Goal: Task Accomplishment & Management: Complete application form

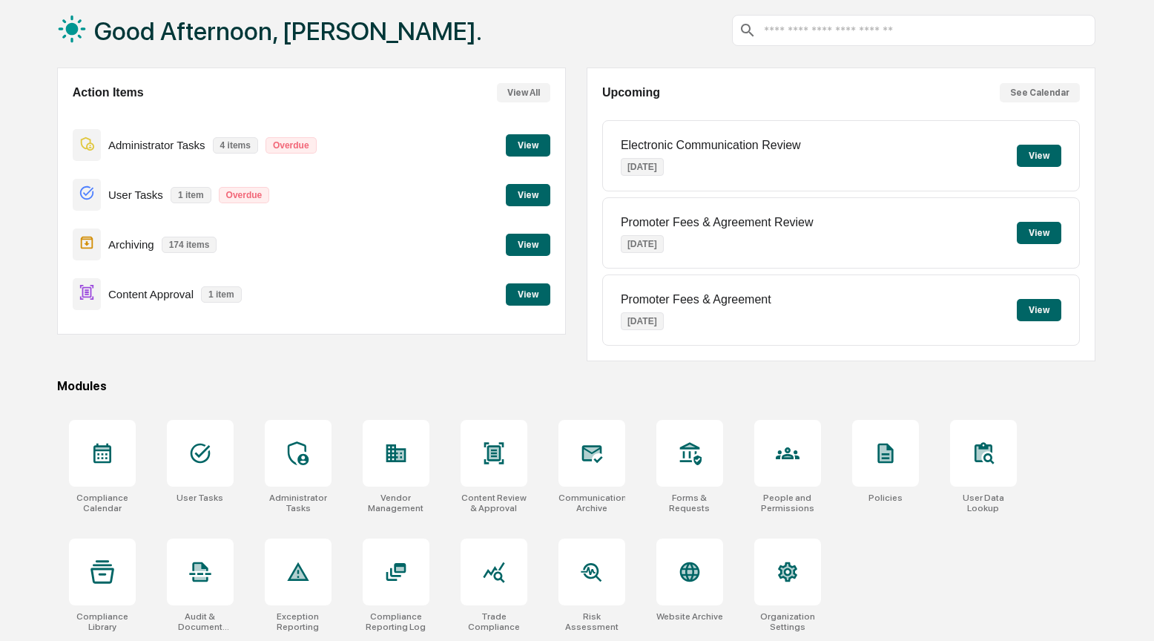
scroll to position [80, 0]
click at [92, 456] on icon at bounding box center [102, 453] width 24 height 24
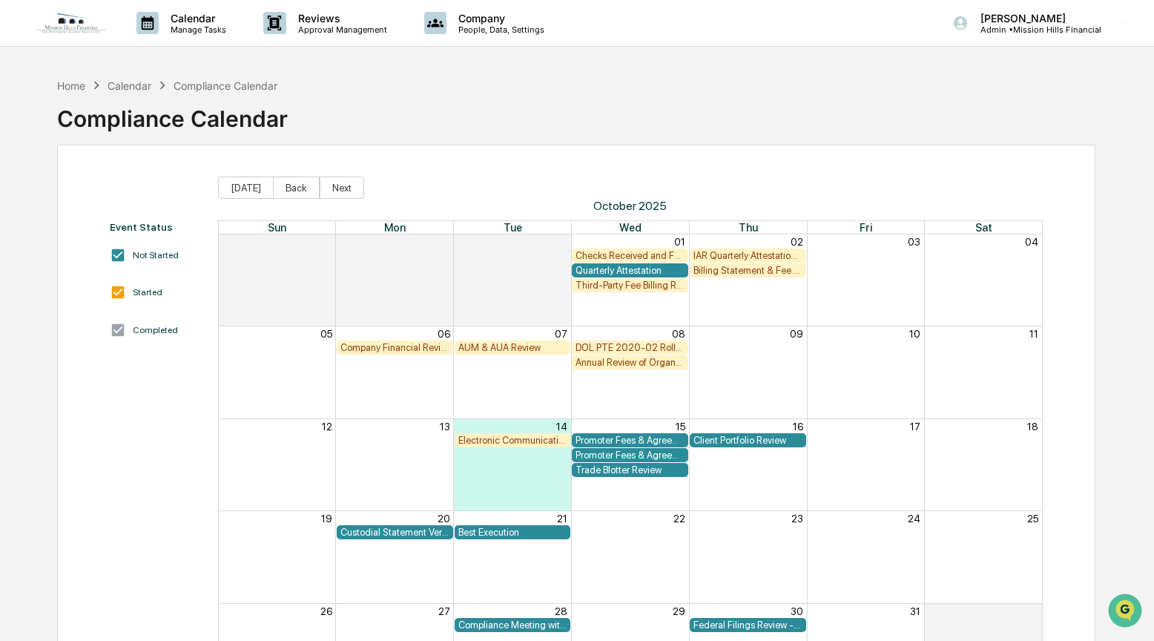
click at [505, 345] on div "AUM & AUA Review" at bounding box center [512, 347] width 109 height 11
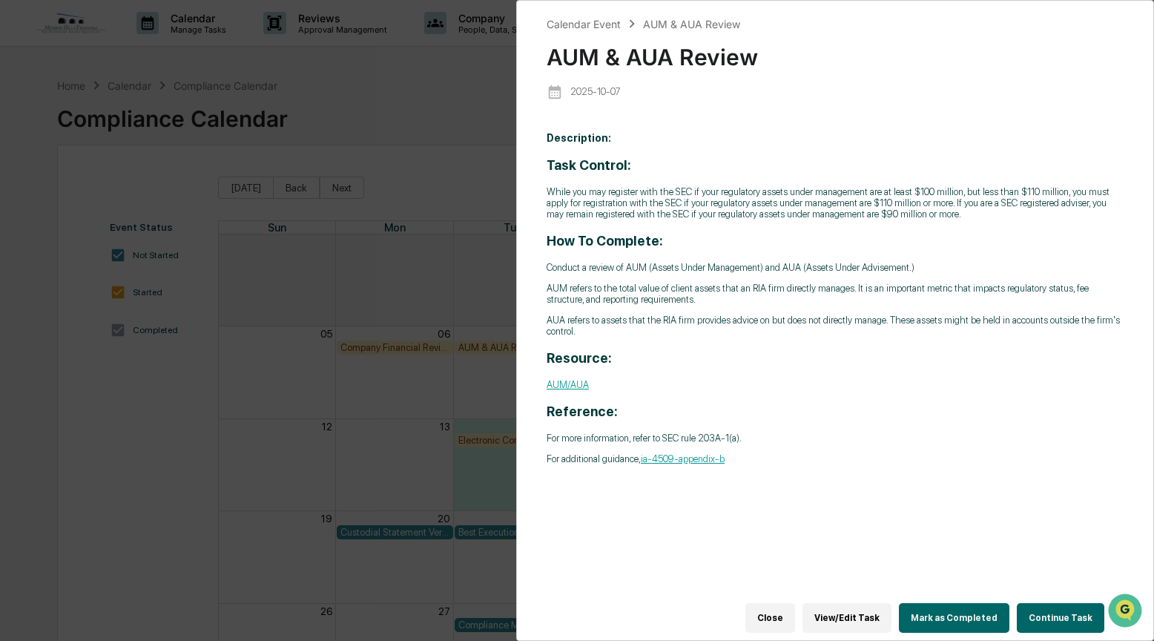
click at [1056, 604] on button "Continue Task" at bounding box center [1060, 618] width 87 height 30
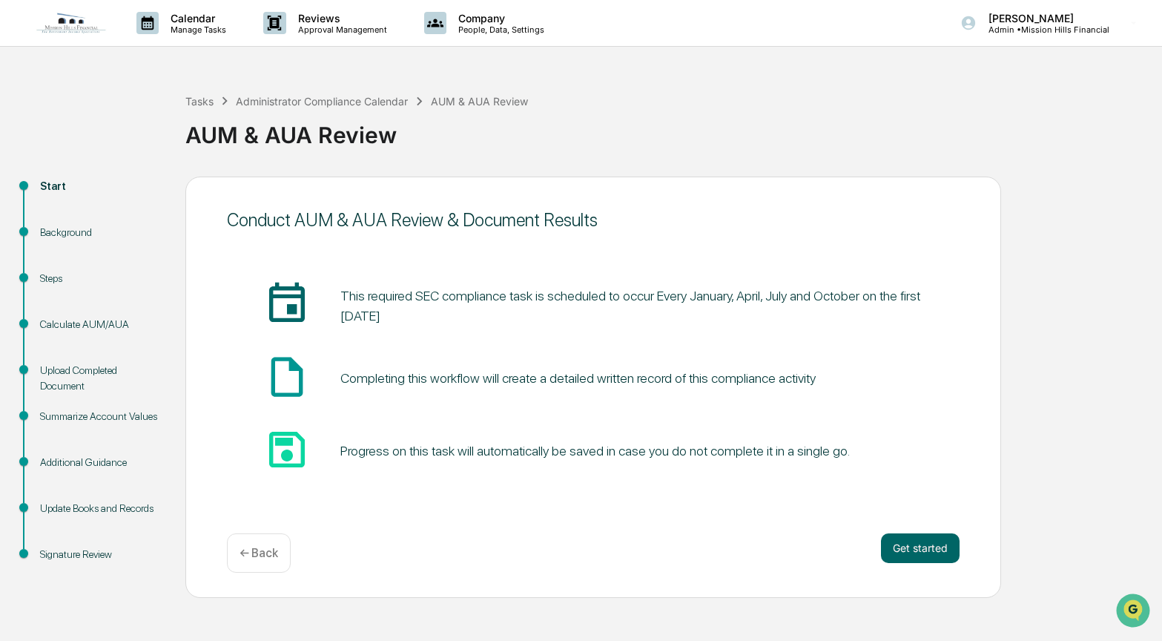
click at [87, 380] on div "Upload Completed Document" at bounding box center [101, 378] width 122 height 31
click at [65, 325] on div "Calculate AUM/AUA" at bounding box center [101, 325] width 122 height 16
click at [902, 545] on button "Get started" at bounding box center [920, 548] width 79 height 30
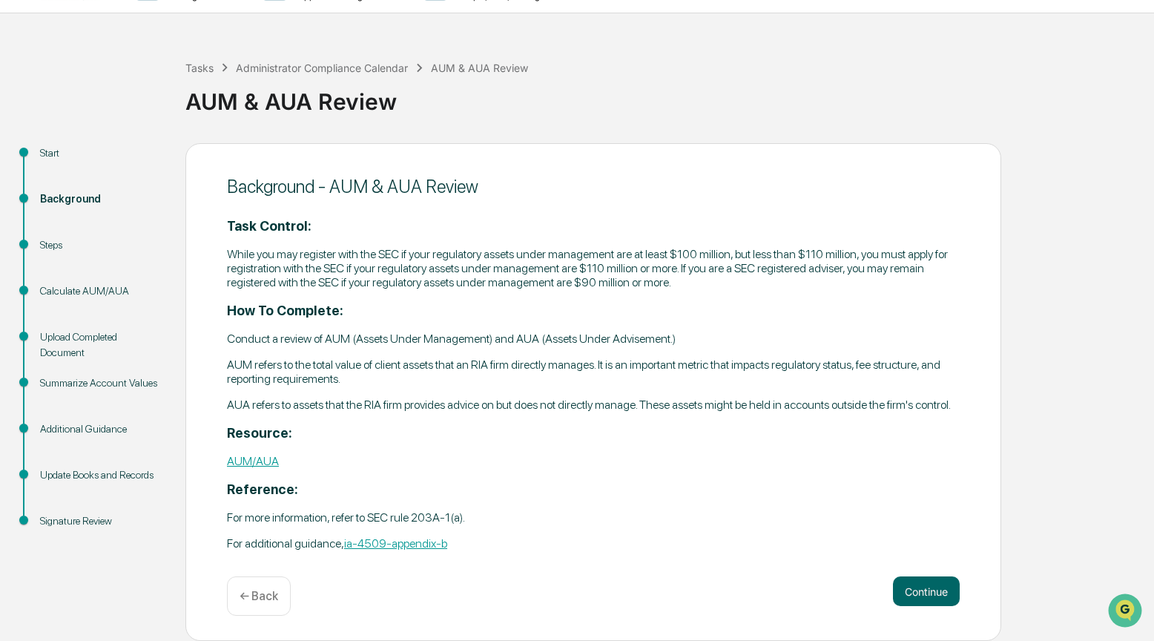
scroll to position [38, 0]
click at [922, 590] on button "Continue" at bounding box center [926, 591] width 67 height 30
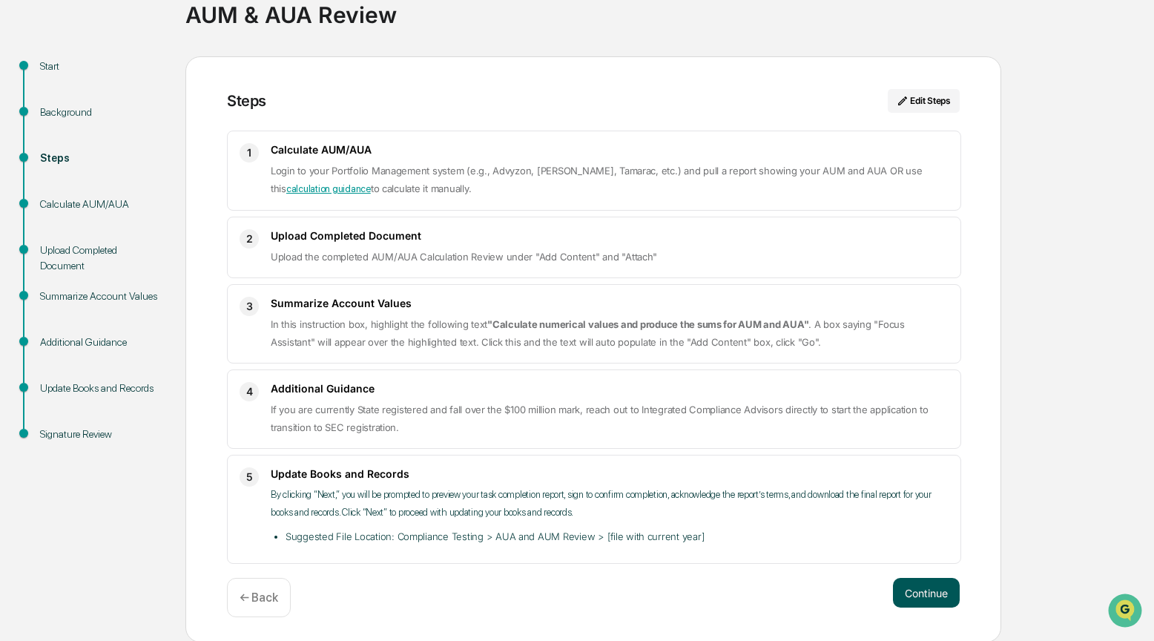
click at [923, 581] on button "Continue" at bounding box center [926, 593] width 67 height 30
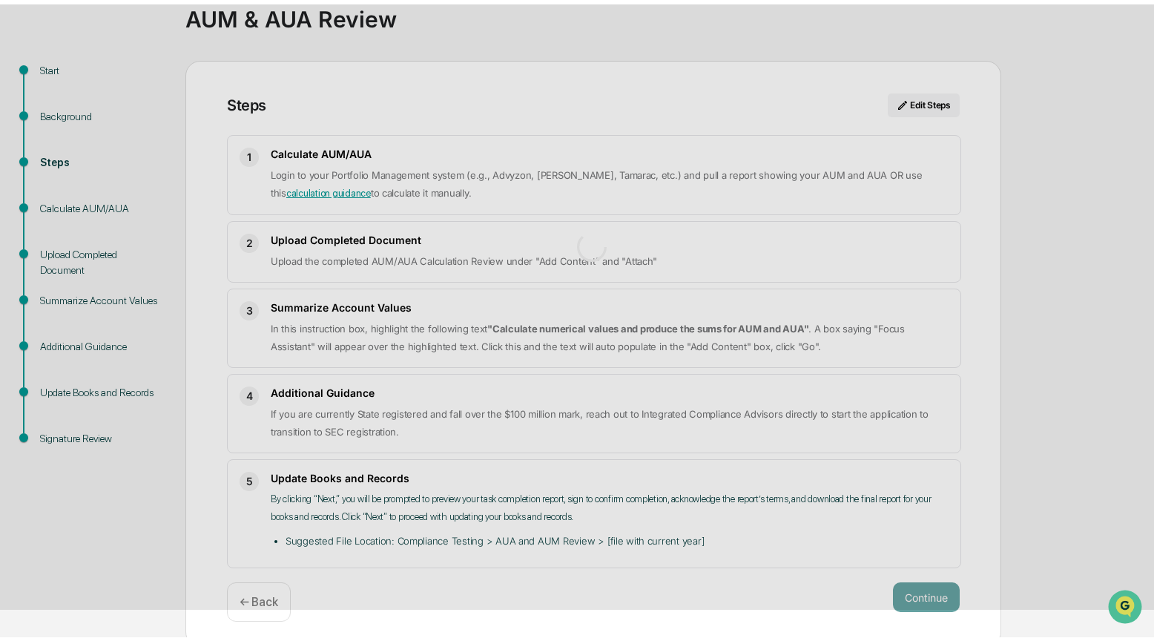
scroll to position [11, 0]
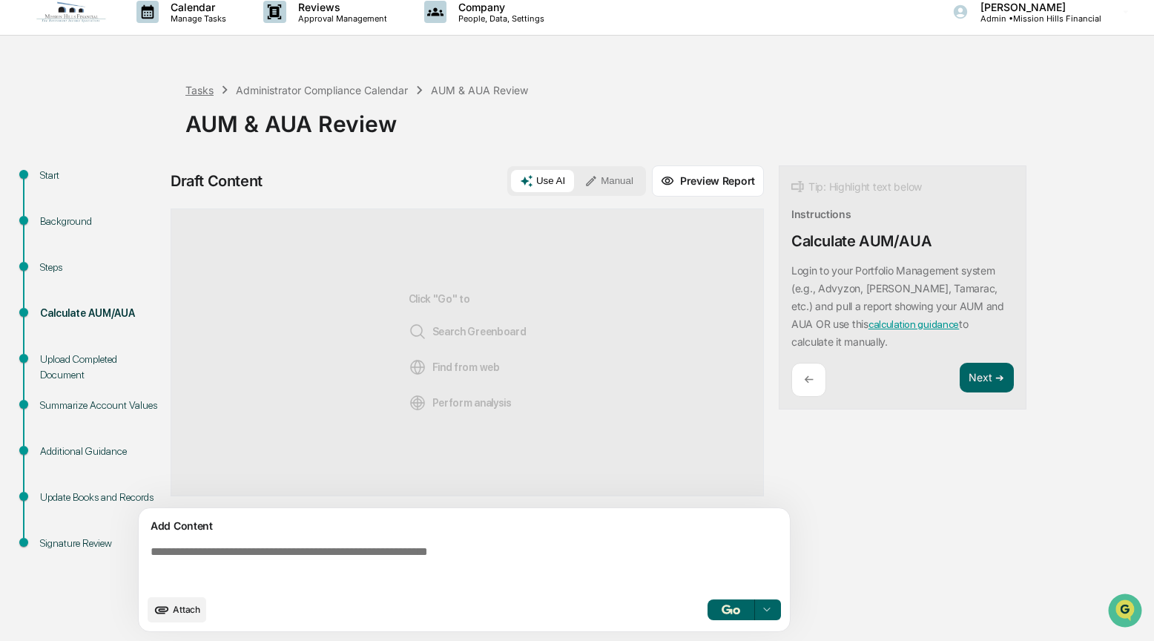
click at [209, 93] on div "Tasks" at bounding box center [199, 90] width 28 height 13
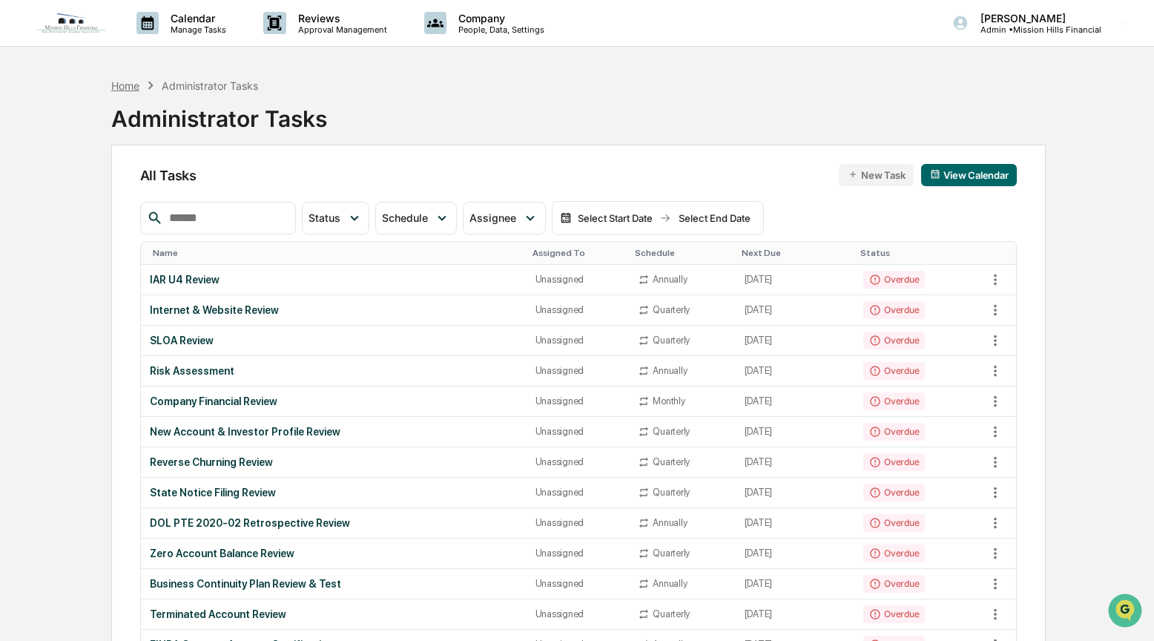
click at [125, 87] on div "Home" at bounding box center [125, 85] width 28 height 13
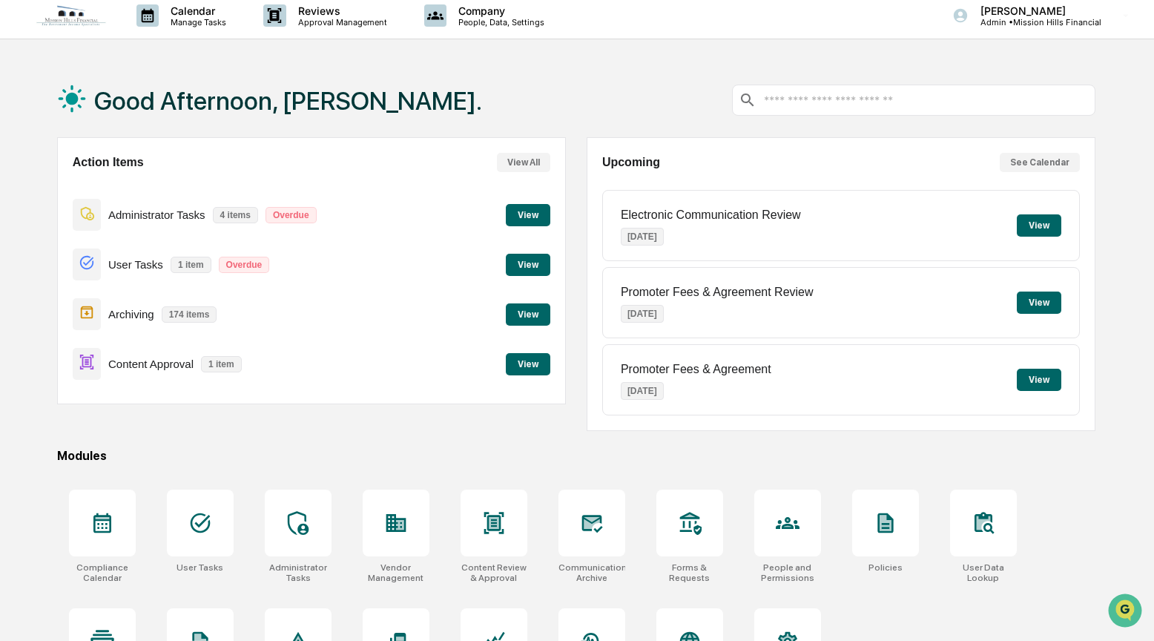
scroll to position [80, 0]
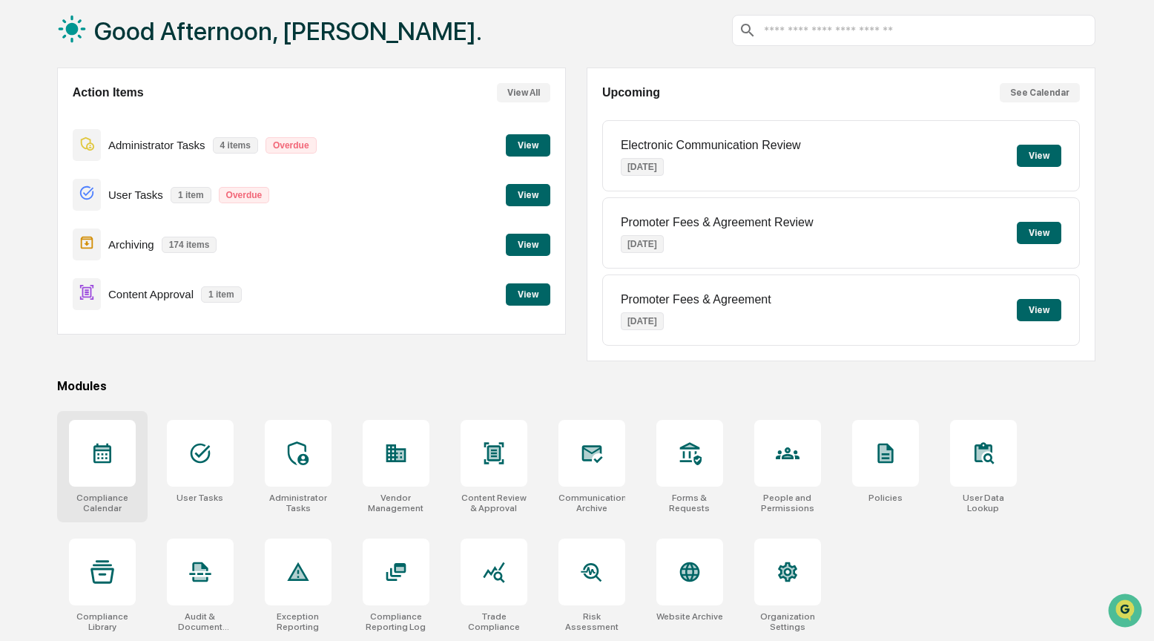
click at [115, 462] on div at bounding box center [102, 453] width 67 height 67
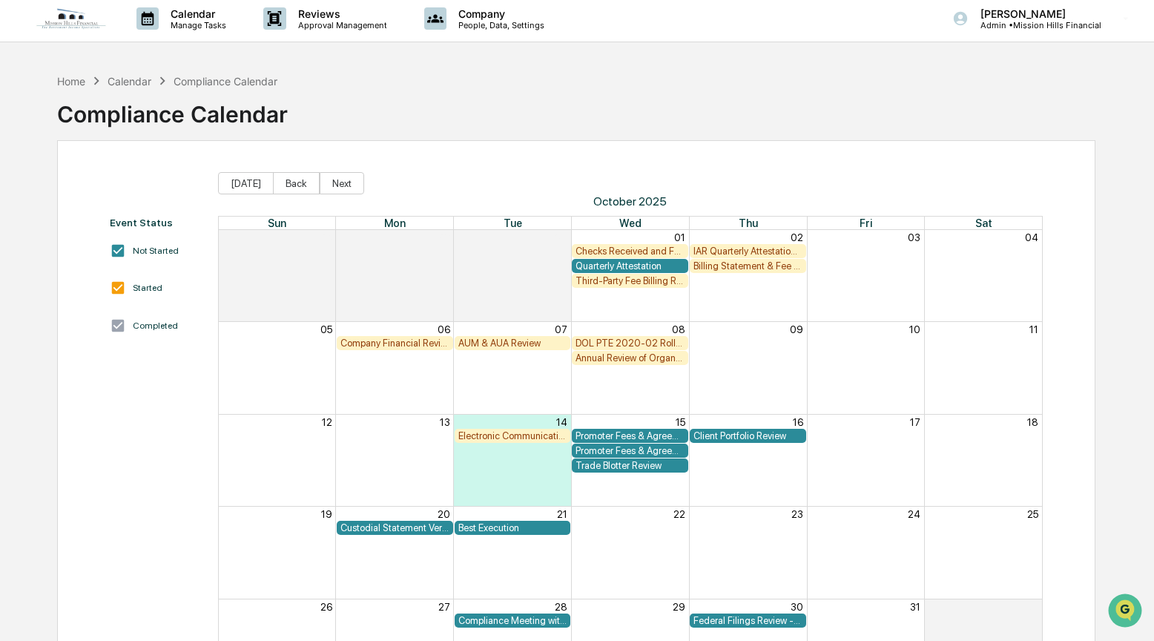
scroll to position [6, 0]
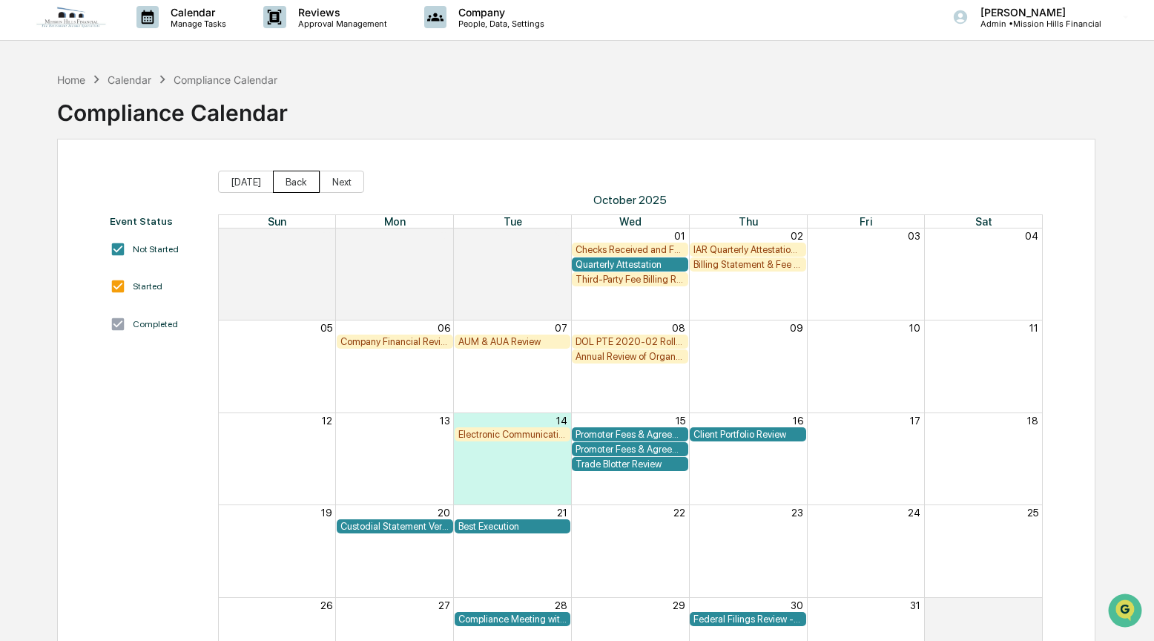
click at [303, 182] on button "Back" at bounding box center [296, 182] width 47 height 22
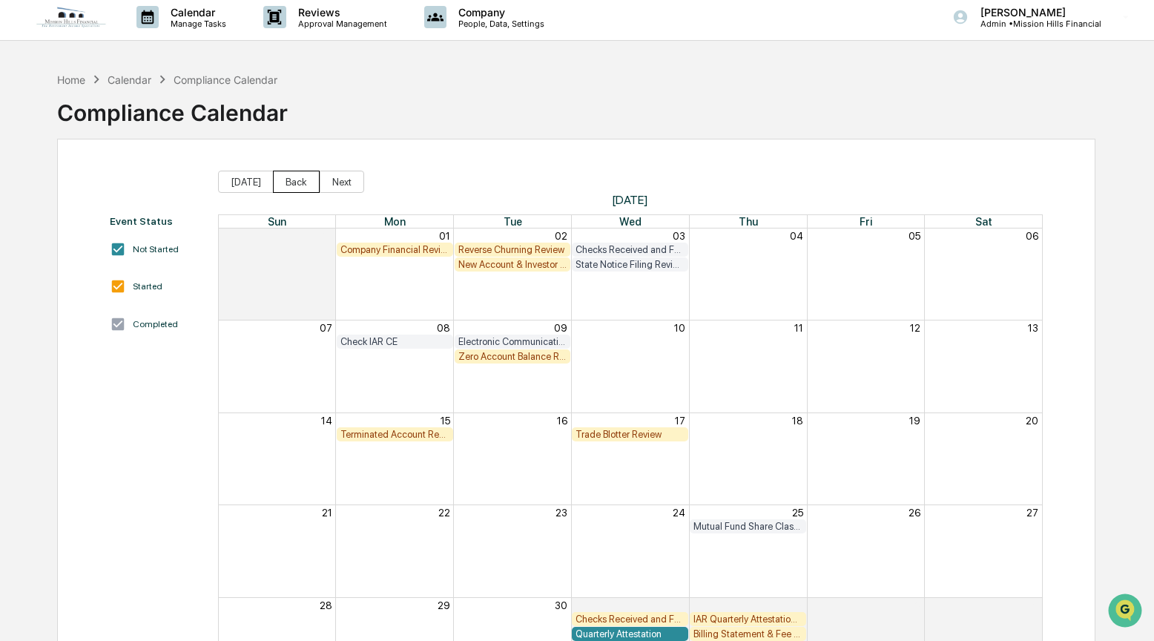
click at [301, 182] on button "Back" at bounding box center [296, 182] width 47 height 22
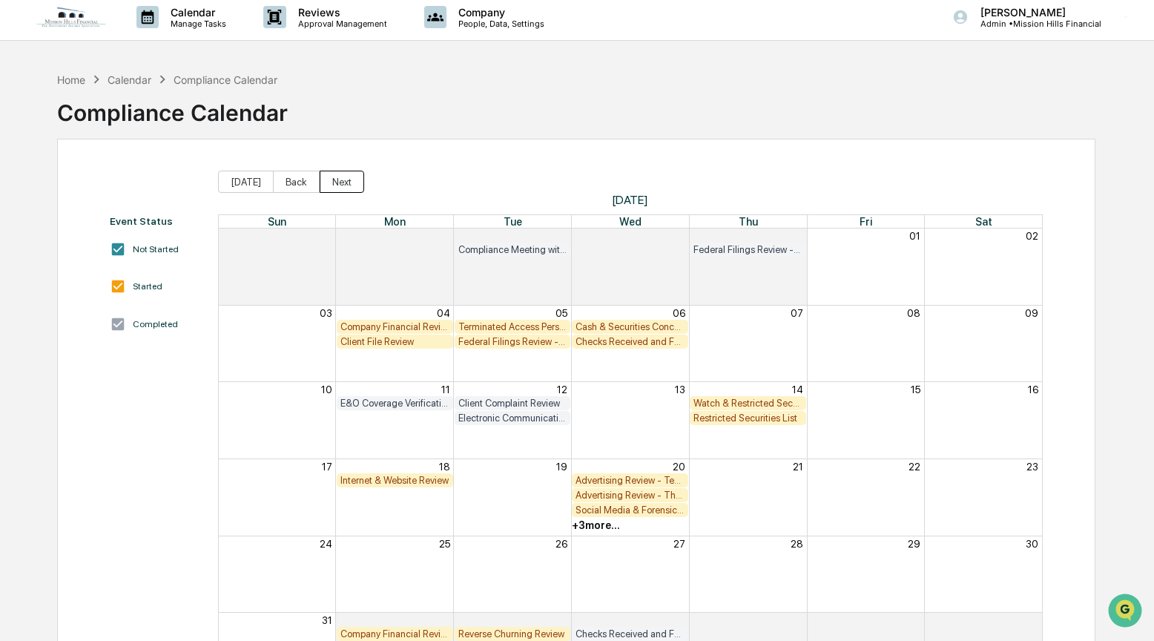
click at [348, 182] on button "Next" at bounding box center [342, 182] width 44 height 22
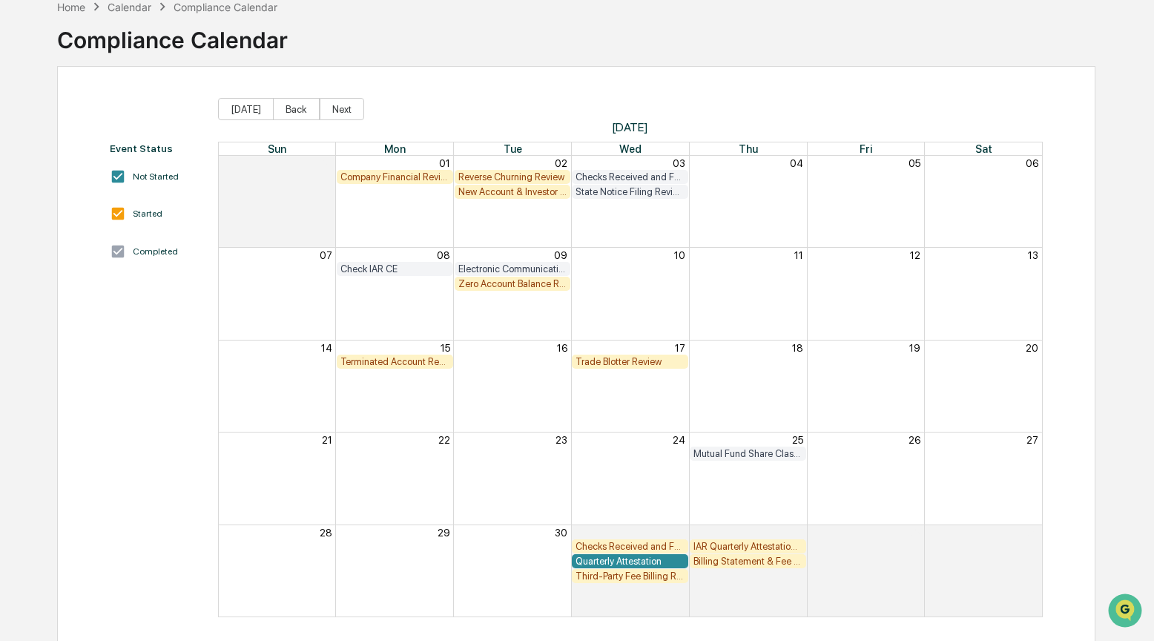
scroll to position [87, 0]
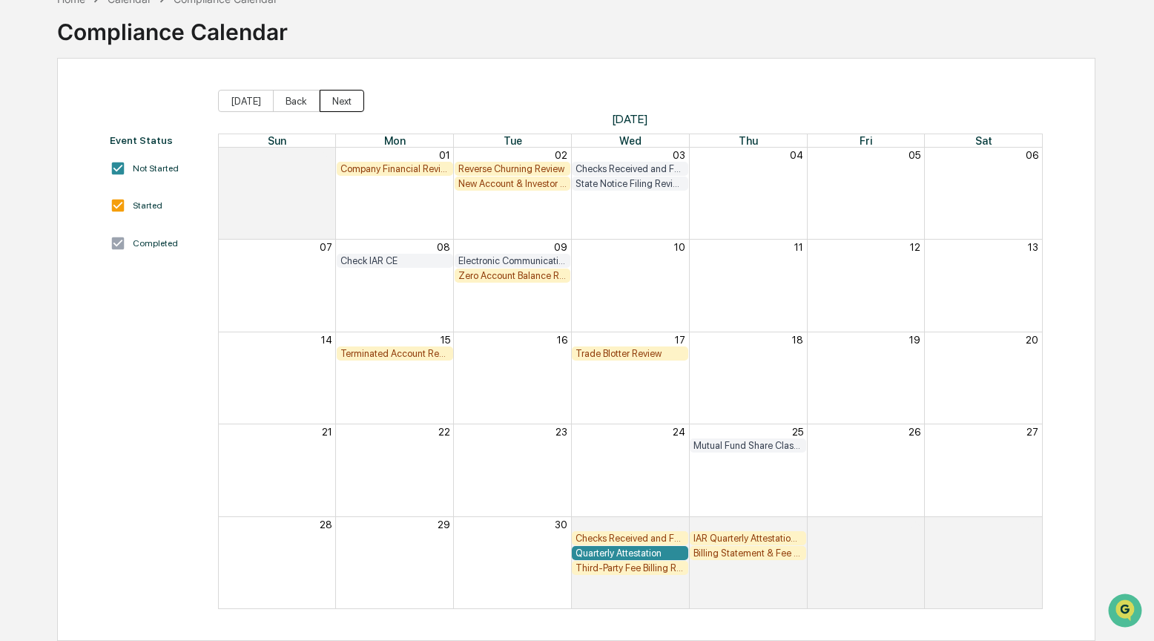
click at [346, 98] on button "Next" at bounding box center [342, 101] width 44 height 22
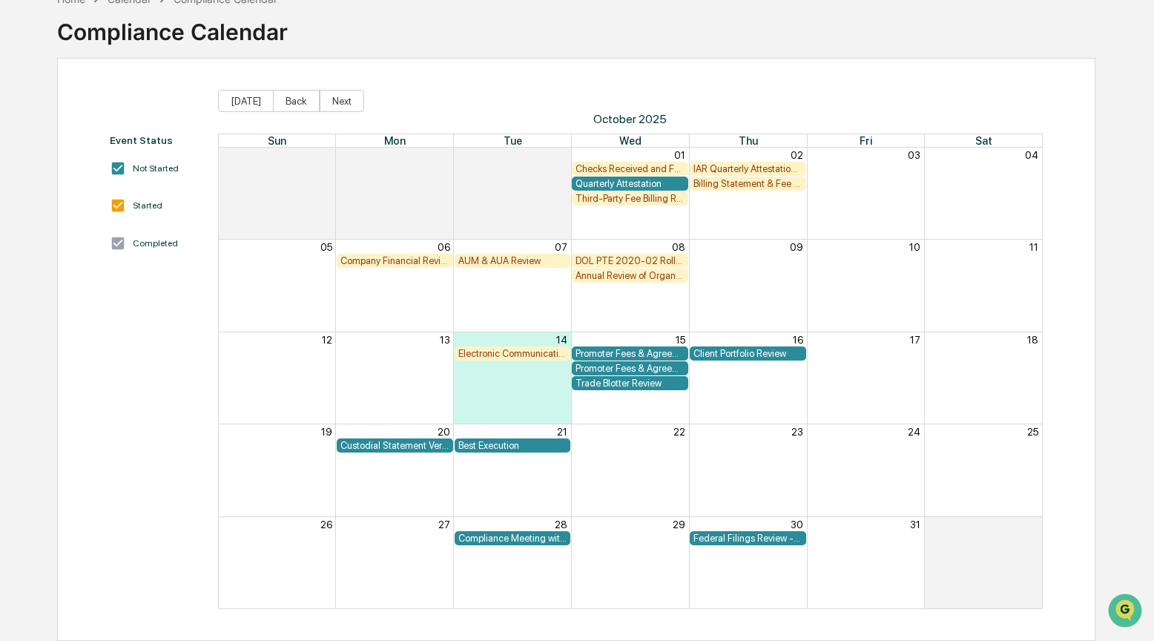
click at [510, 263] on div "AUM & AUA Review" at bounding box center [512, 260] width 109 height 11
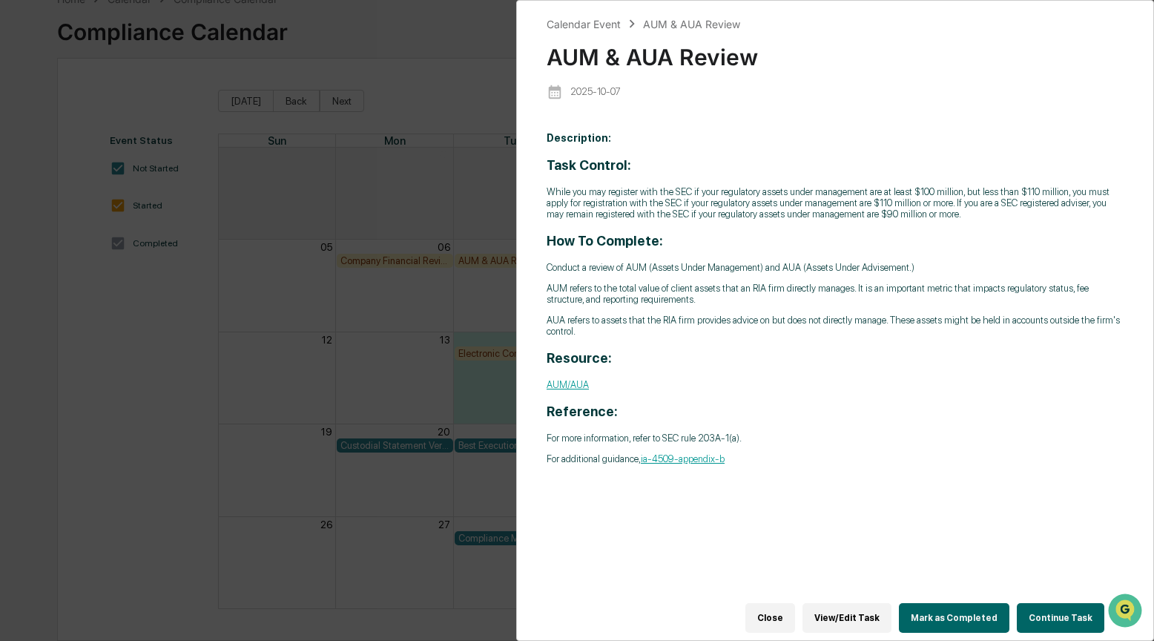
click at [1040, 608] on button "Continue Task" at bounding box center [1060, 618] width 87 height 30
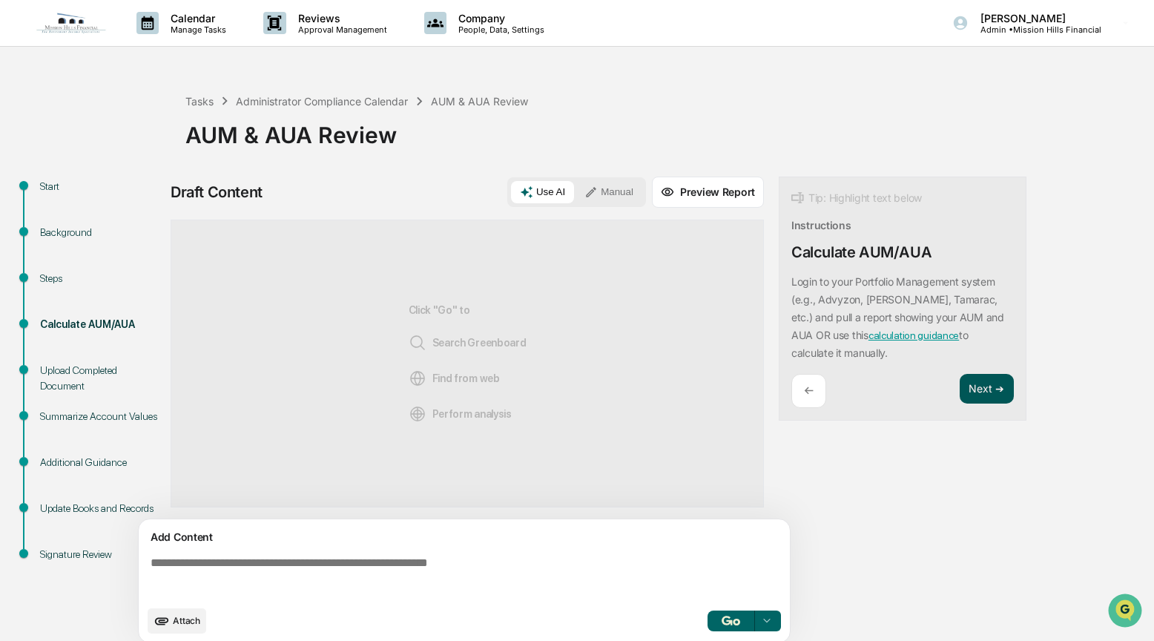
click at [995, 395] on button "Next ➔" at bounding box center [986, 389] width 54 height 30
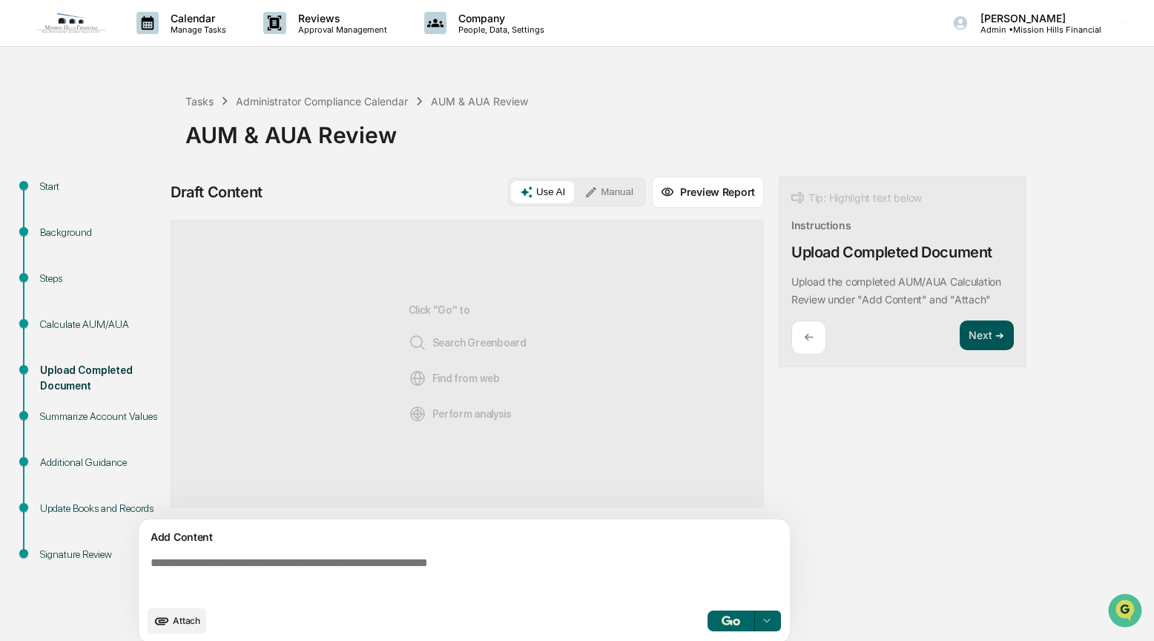
click at [981, 337] on button "Next ➔" at bounding box center [986, 335] width 54 height 30
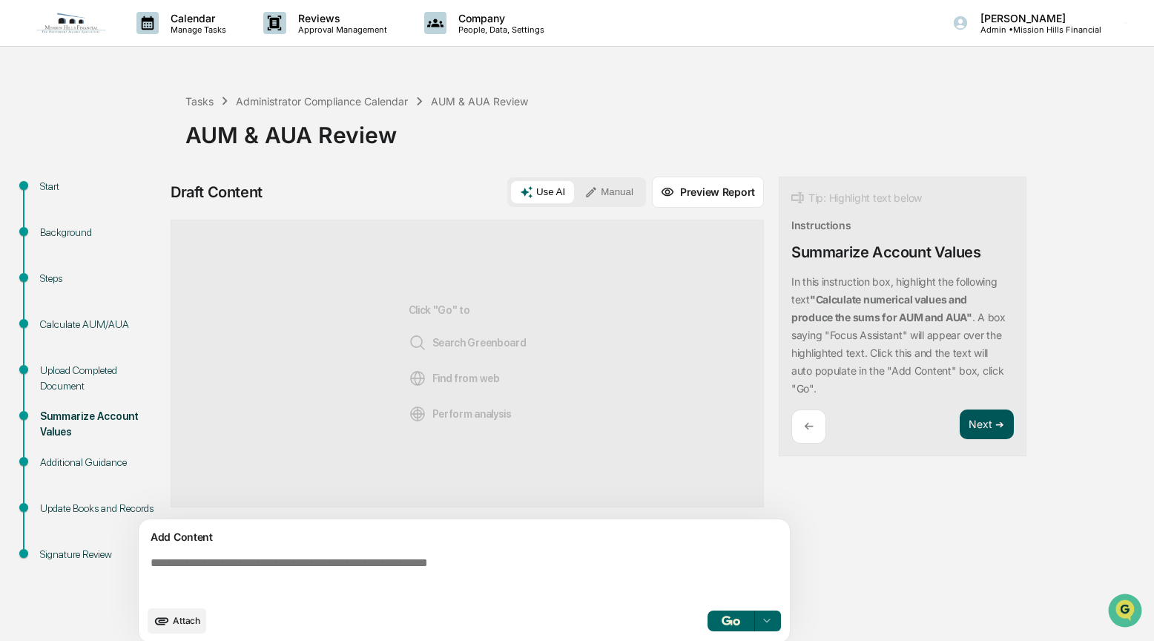
click at [972, 428] on button "Next ➔" at bounding box center [986, 424] width 54 height 30
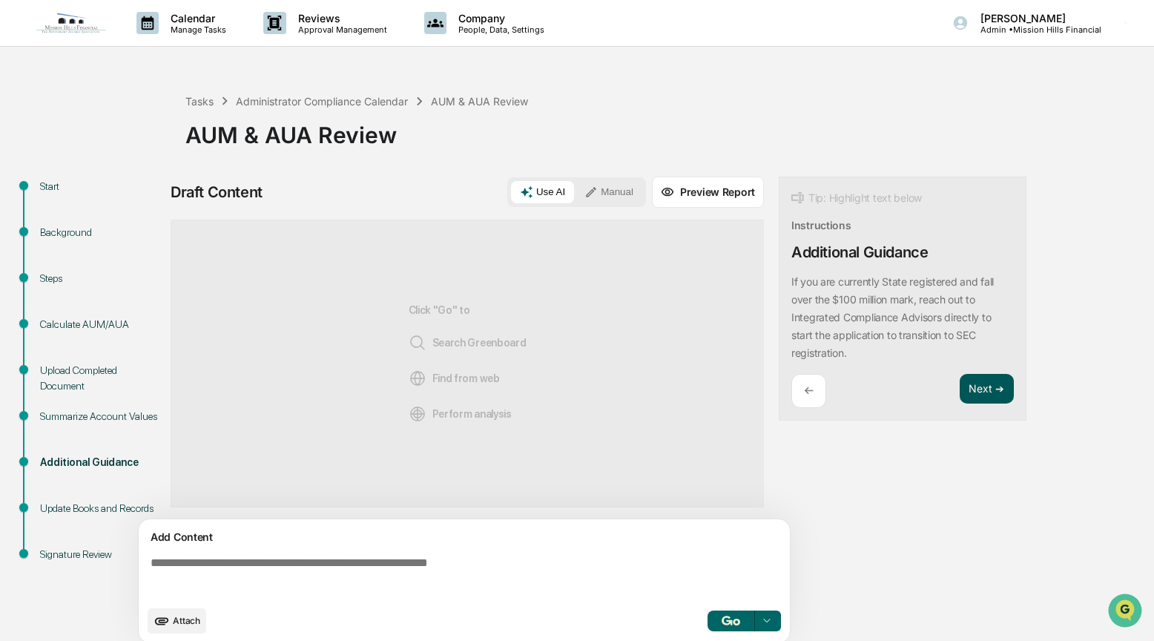
click at [974, 387] on button "Next ➔" at bounding box center [986, 389] width 54 height 30
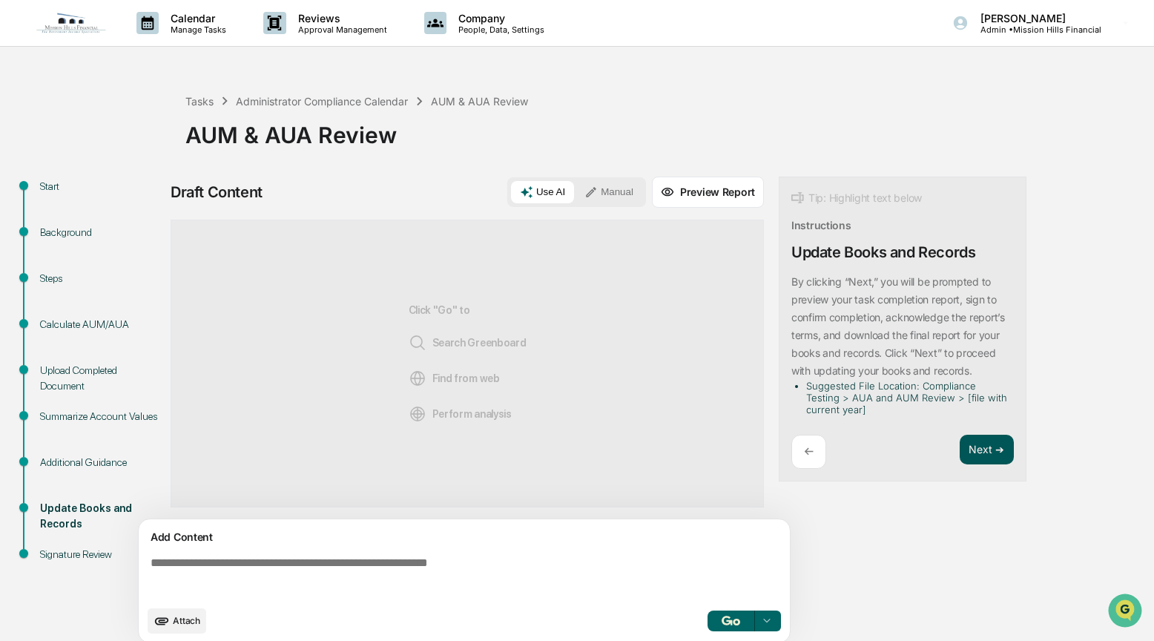
click at [996, 443] on button "Next ➔" at bounding box center [986, 449] width 54 height 30
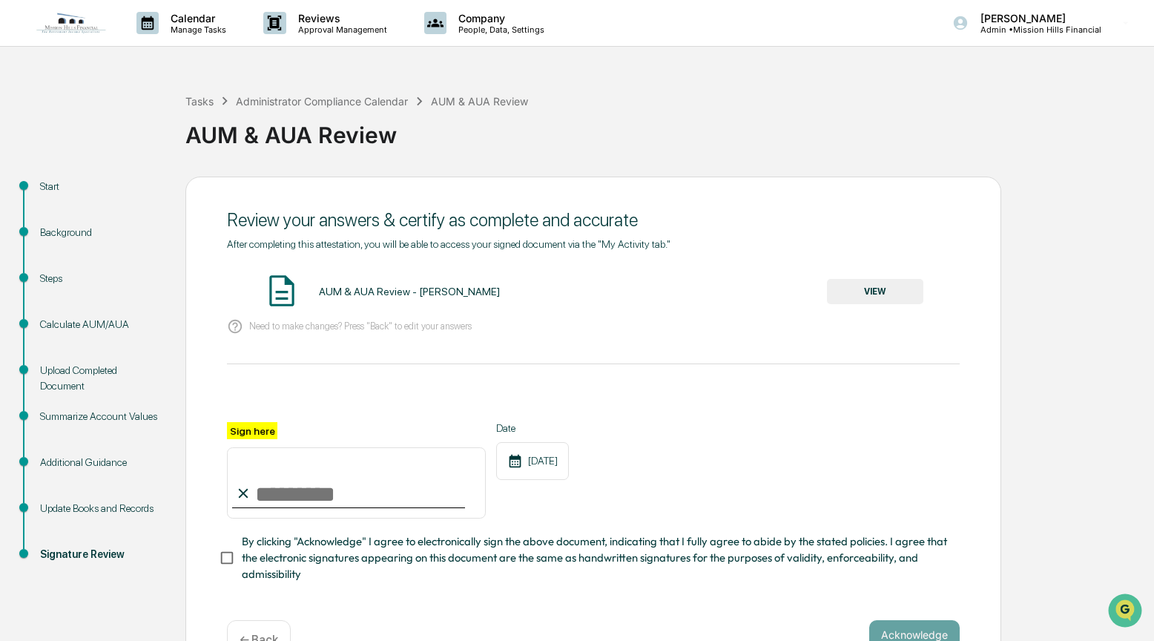
click at [897, 290] on button "VIEW" at bounding box center [875, 291] width 96 height 25
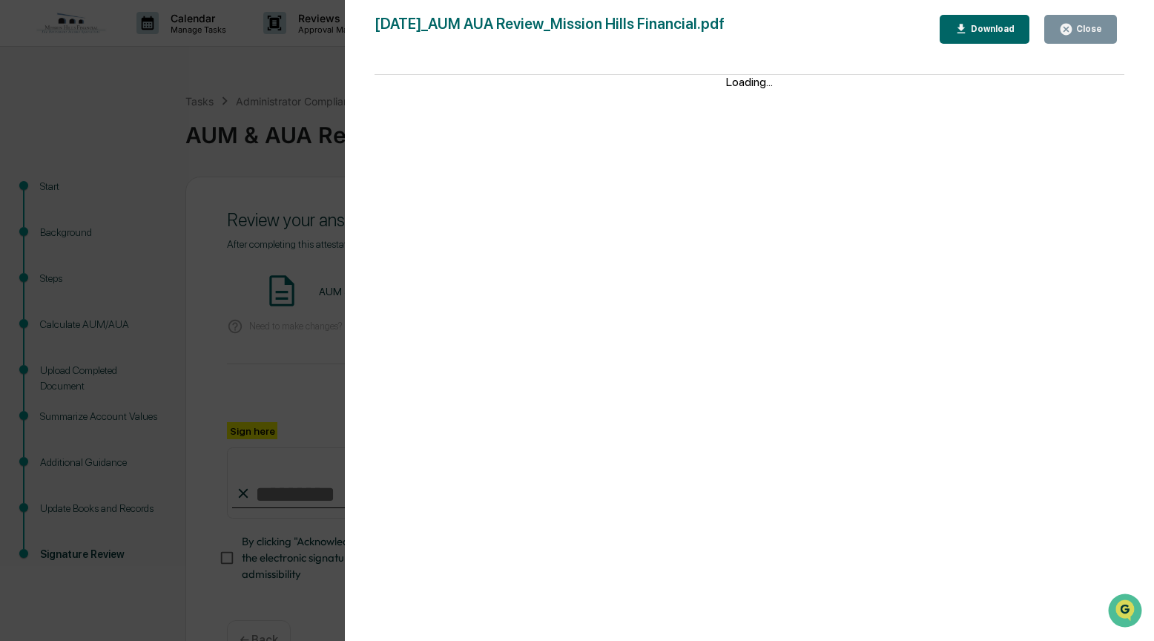
click at [1063, 33] on icon "button" at bounding box center [1065, 29] width 11 height 11
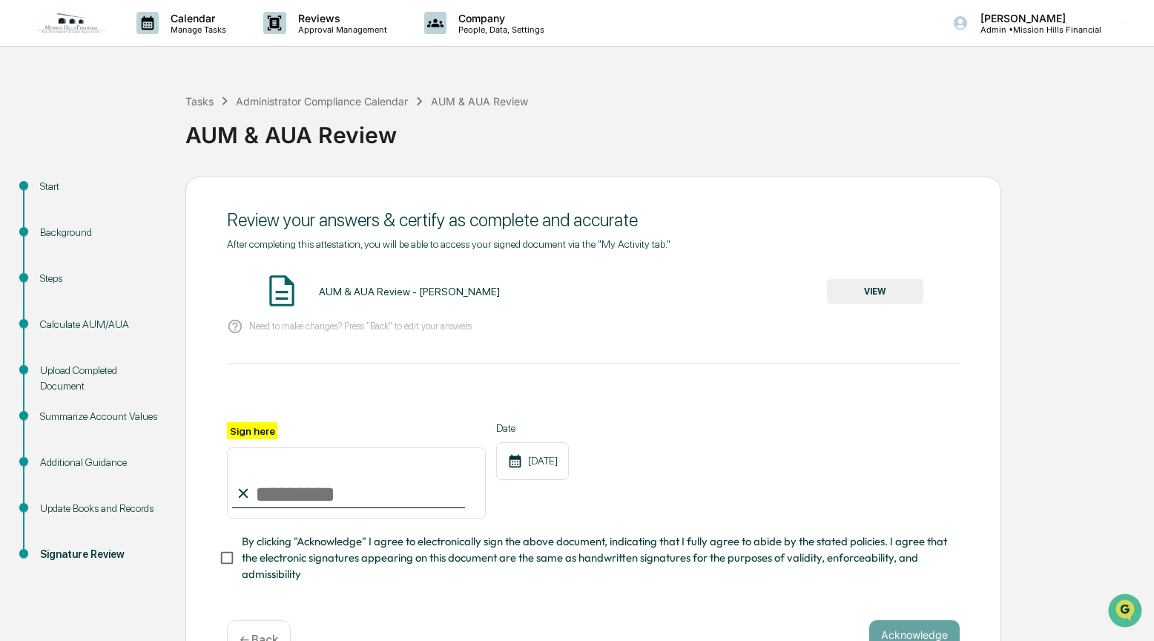
click at [282, 491] on input "Sign here" at bounding box center [356, 482] width 259 height 71
type input "**********"
click at [939, 628] on button "Acknowledge" at bounding box center [914, 635] width 90 height 30
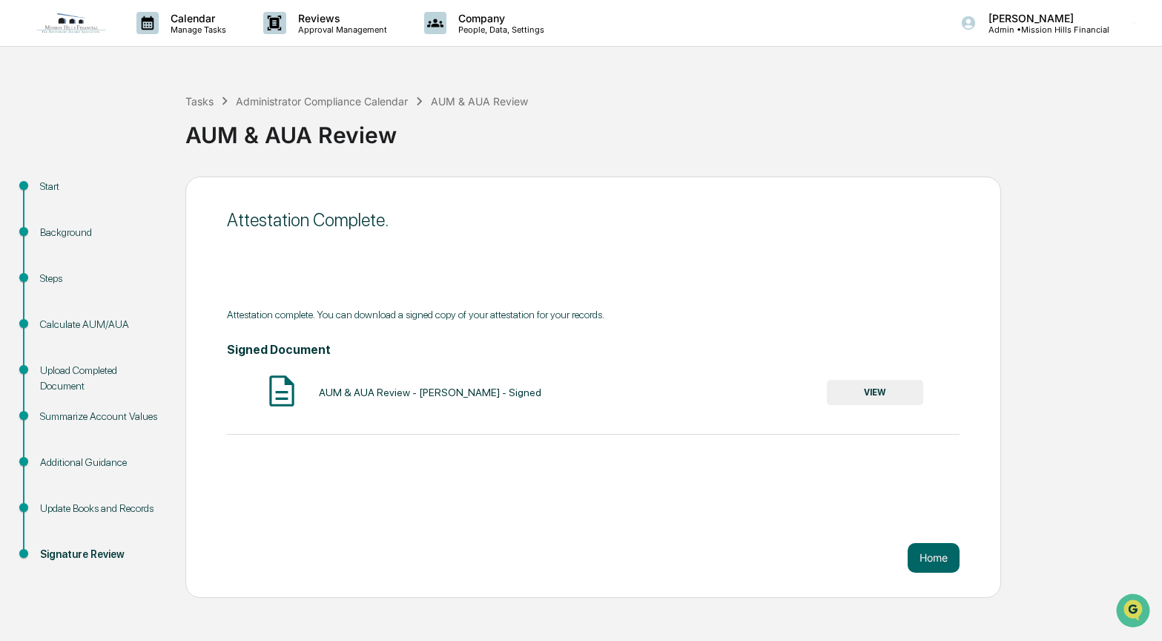
click at [845, 394] on button "VIEW" at bounding box center [875, 392] width 96 height 25
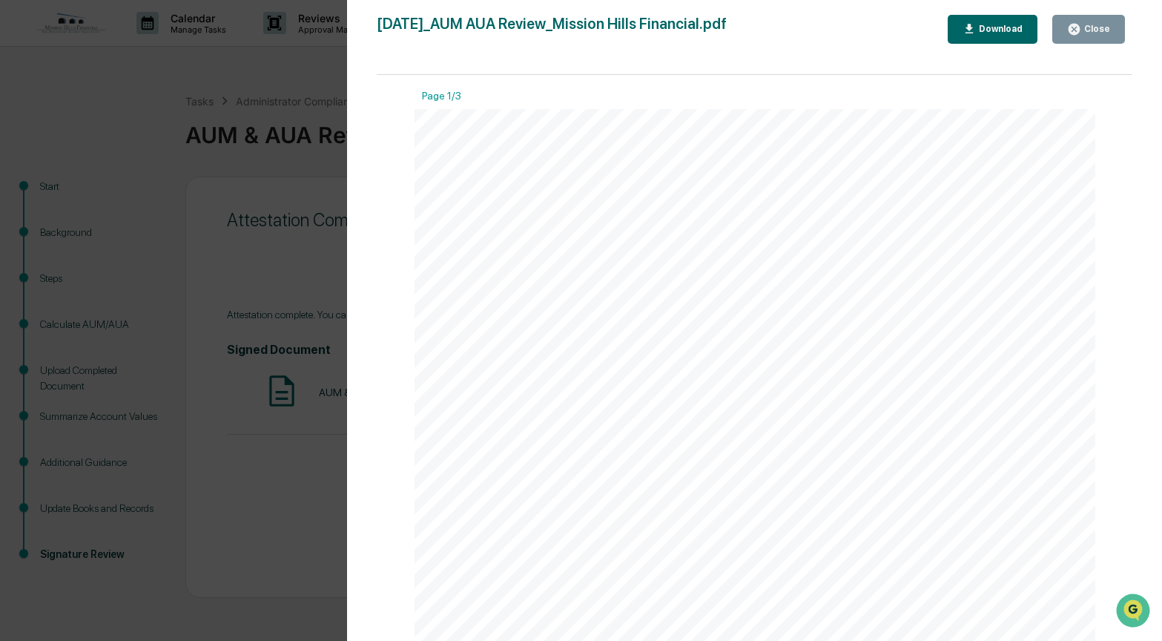
click at [1010, 33] on div "Download" at bounding box center [999, 29] width 47 height 10
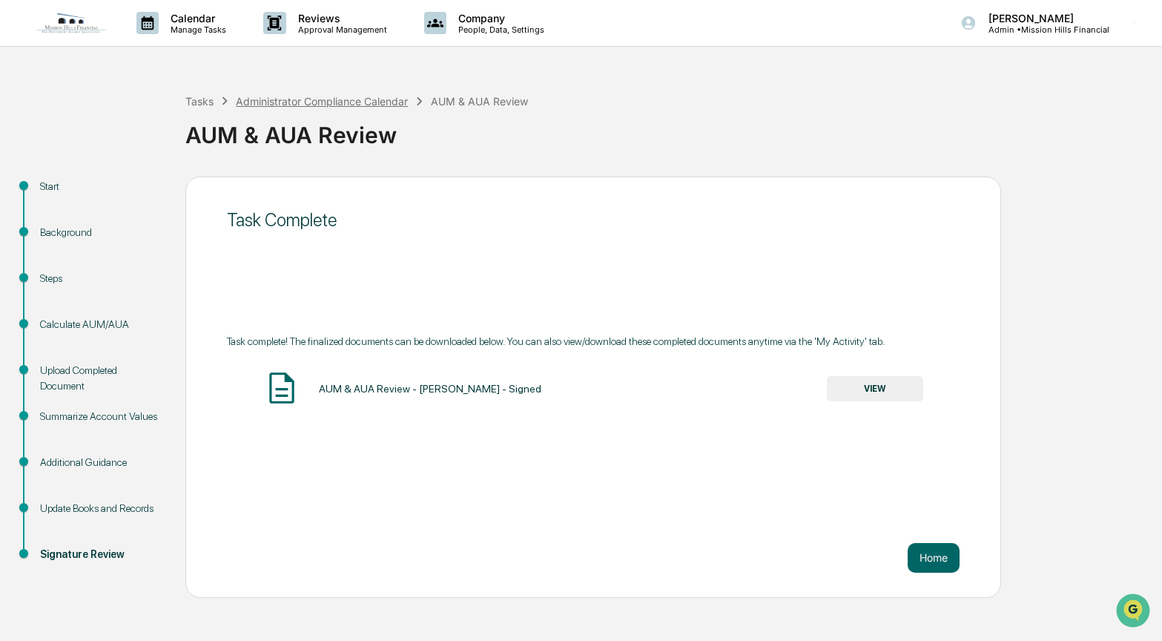
click at [300, 98] on div "Administrator Compliance Calendar" at bounding box center [322, 101] width 172 height 13
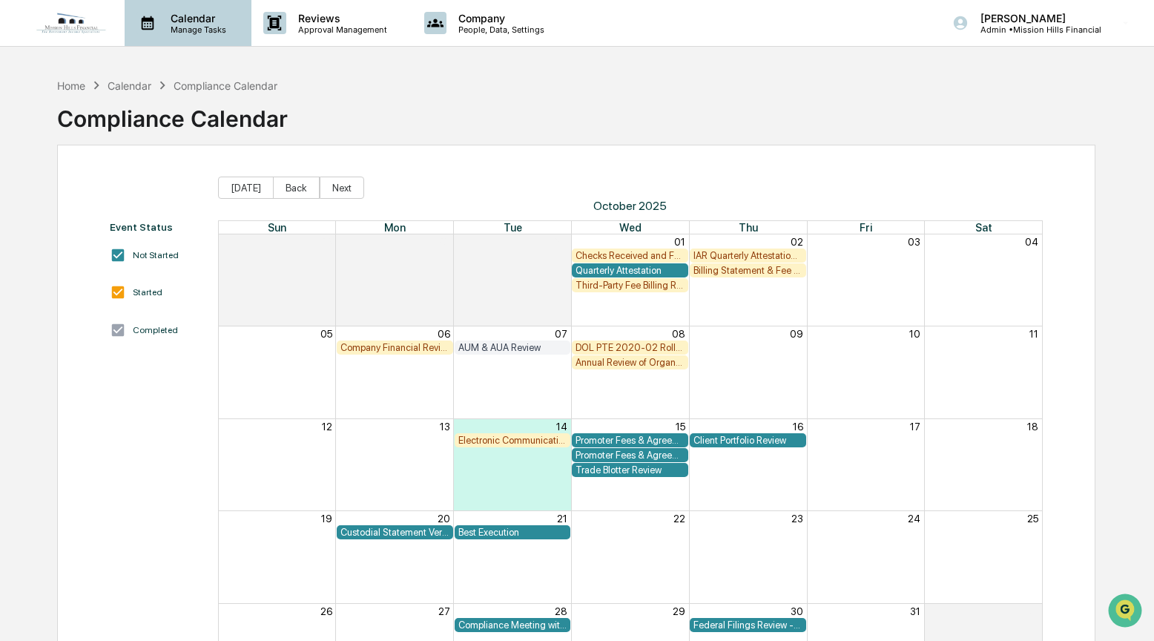
click at [202, 19] on p "Calendar" at bounding box center [196, 18] width 75 height 13
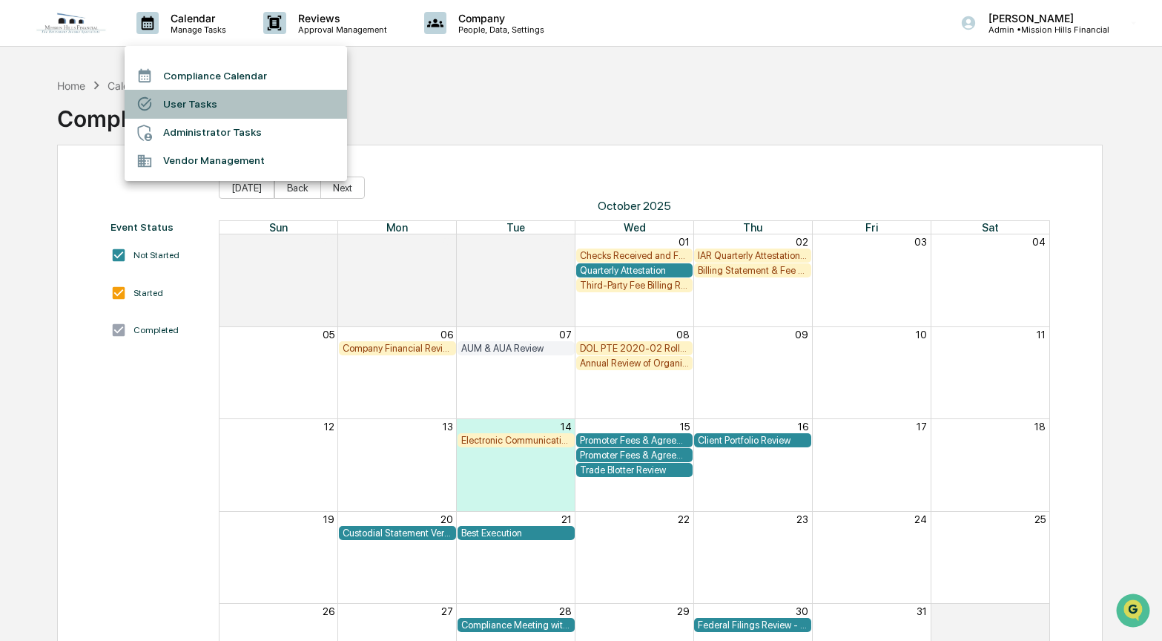
click at [180, 105] on li "User Tasks" at bounding box center [236, 104] width 222 height 28
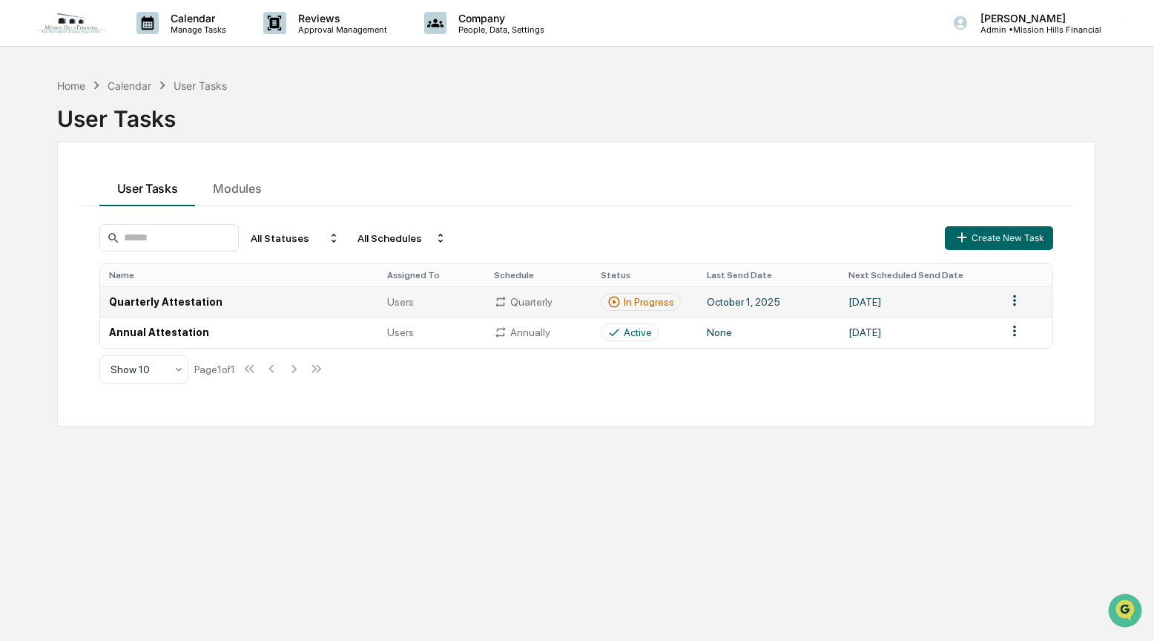
click at [947, 303] on td "[DATE]" at bounding box center [918, 301] width 158 height 30
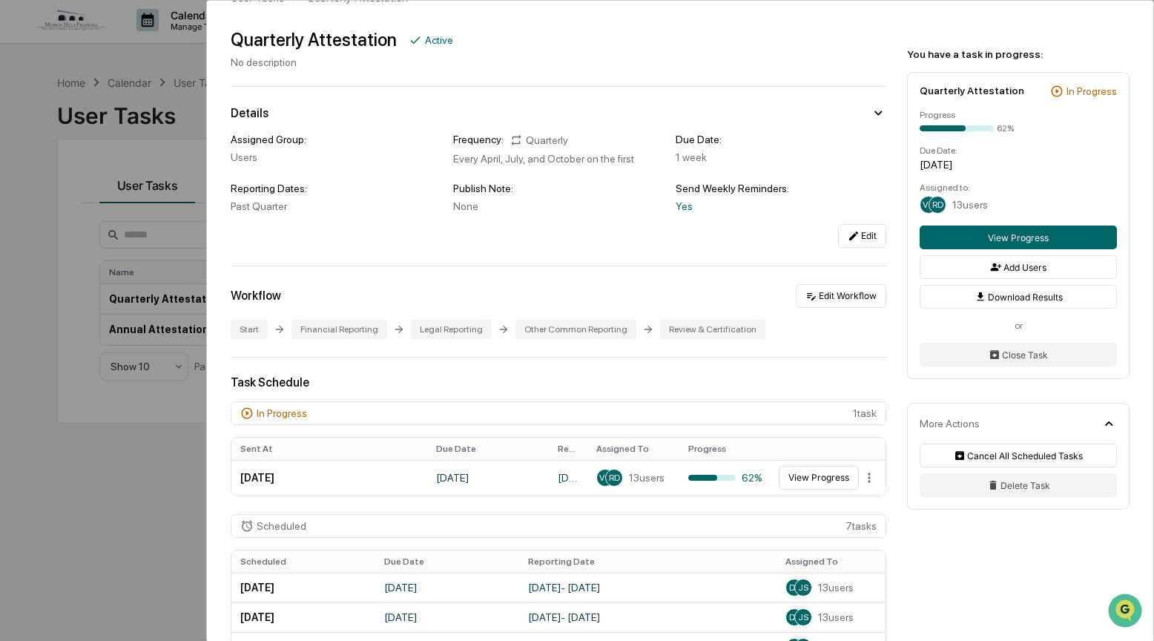
scroll to position [41, 0]
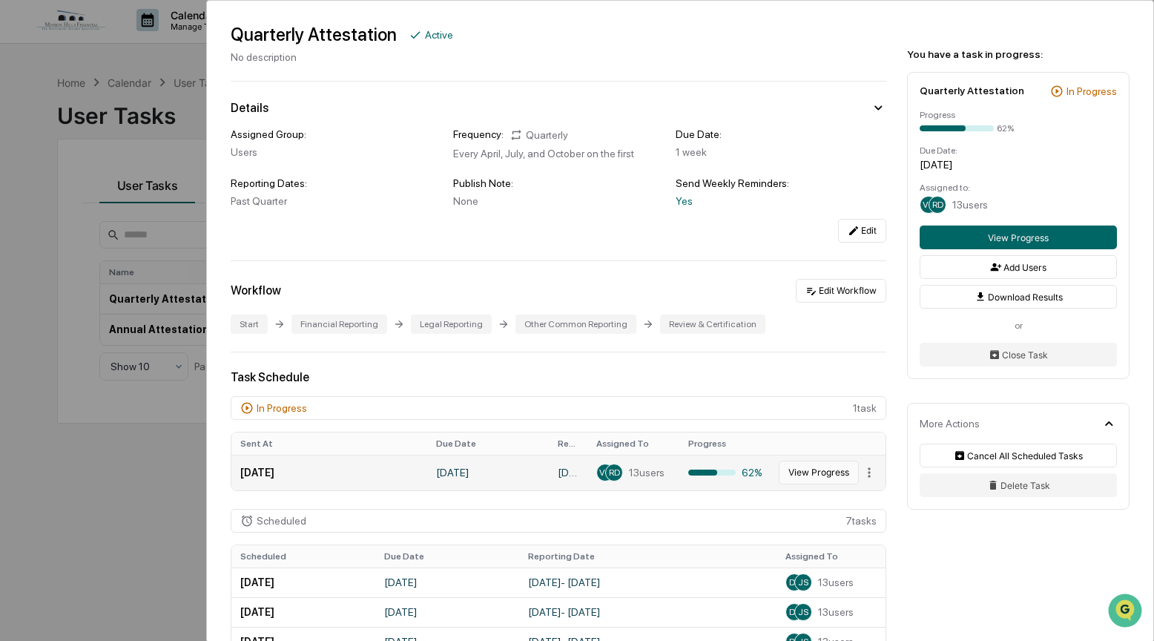
click at [802, 468] on button "View Progress" at bounding box center [819, 472] width 80 height 24
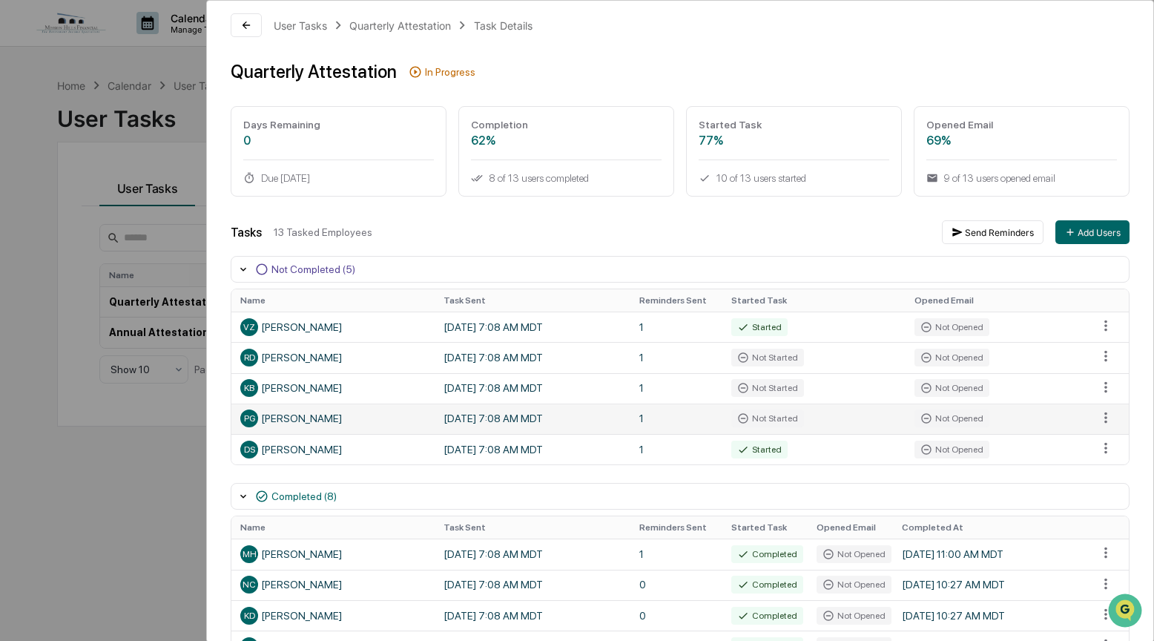
scroll to position [13, 0]
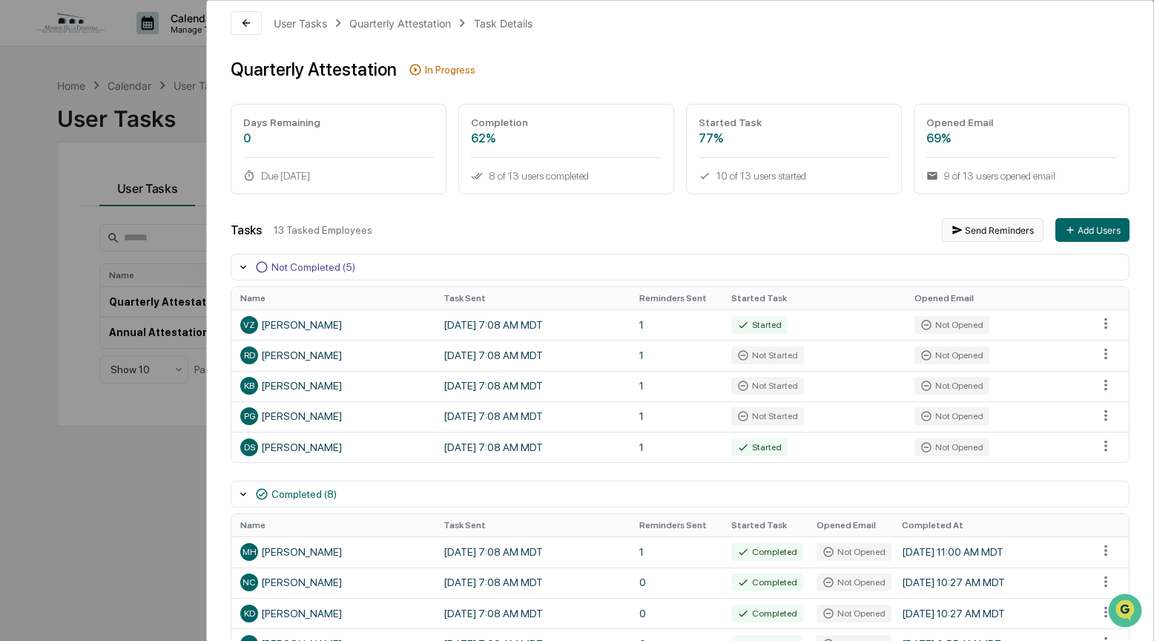
click at [982, 232] on button "Send Reminders" at bounding box center [993, 230] width 102 height 24
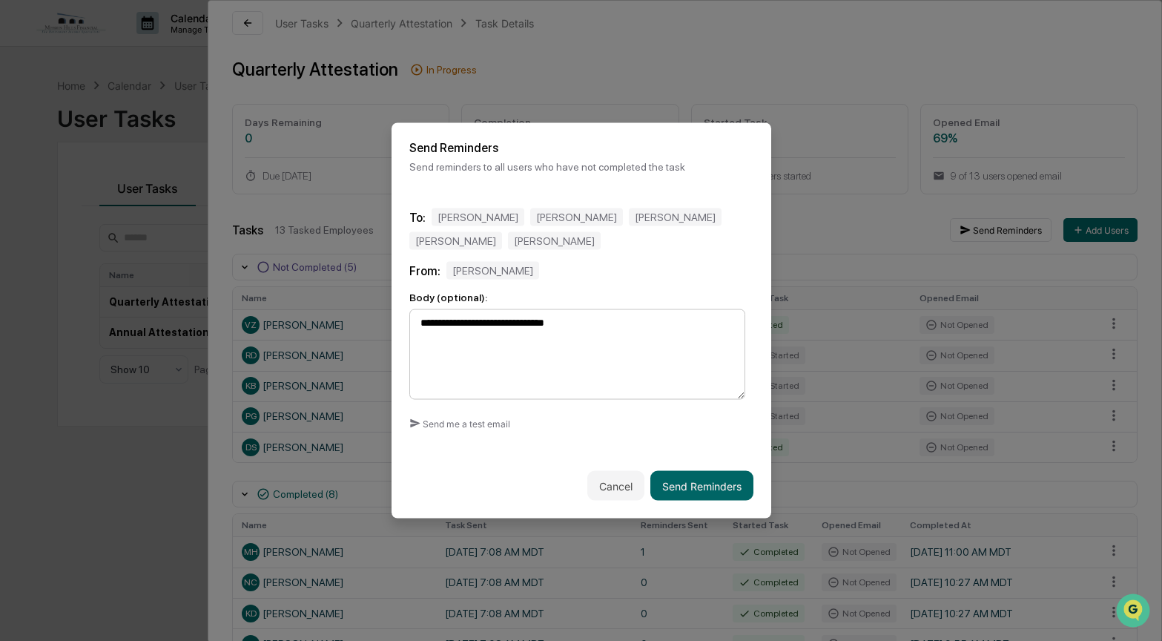
click at [526, 321] on textarea "**********" at bounding box center [577, 354] width 336 height 90
click at [636, 320] on textarea "**********" at bounding box center [577, 354] width 336 height 90
type textarea "**********"
click at [690, 480] on button "Send Reminders" at bounding box center [701, 486] width 103 height 30
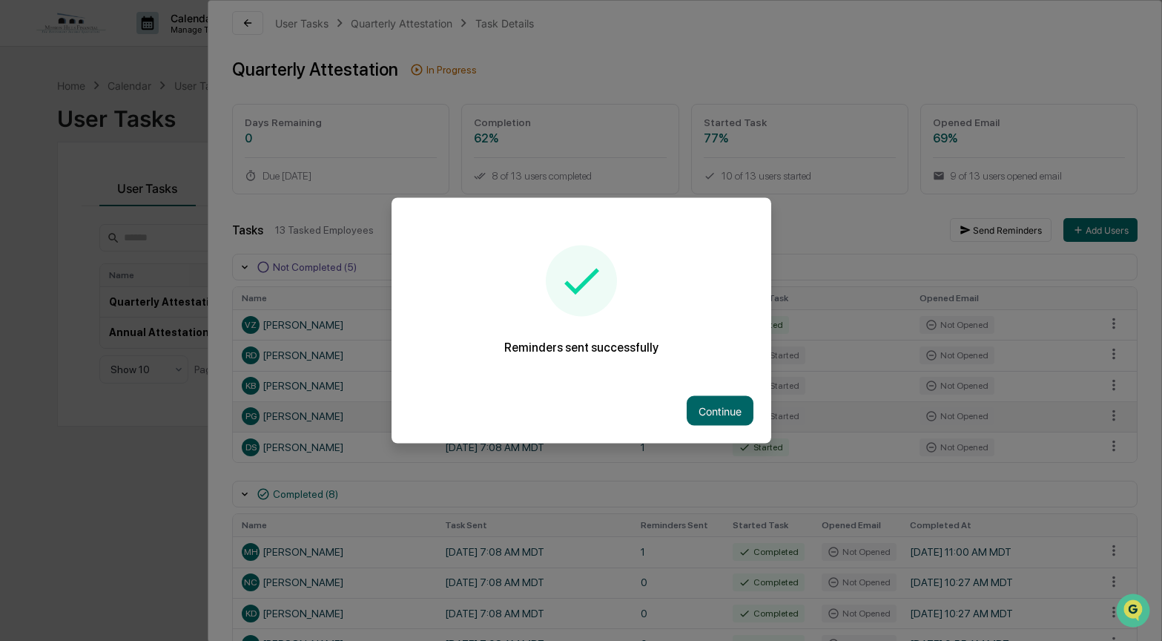
click at [713, 410] on button "Continue" at bounding box center [720, 411] width 67 height 30
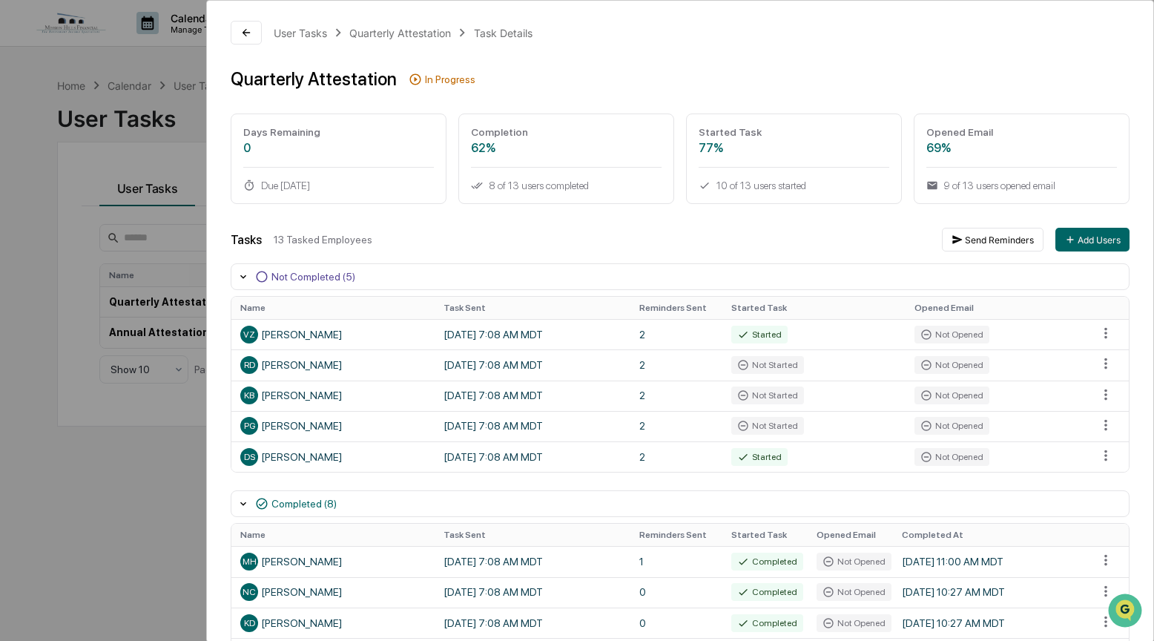
scroll to position [0, 0]
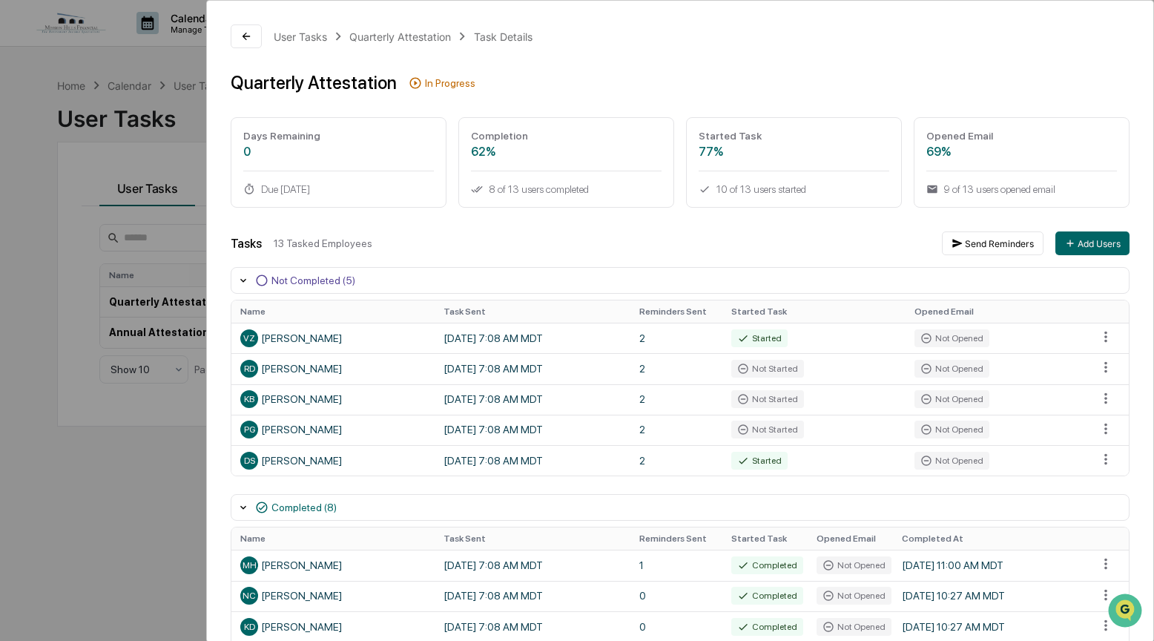
click at [88, 67] on div "User Tasks Quarterly Attestation Task Details Quarterly Attestation In Progress…" at bounding box center [577, 320] width 1154 height 641
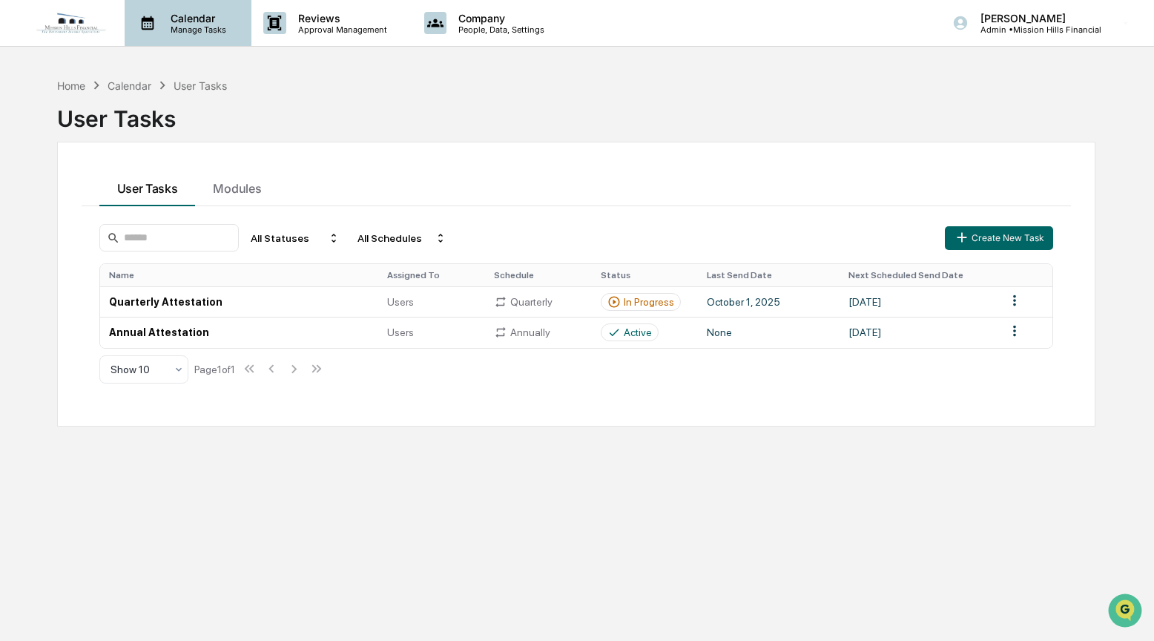
click at [181, 22] on p "Calendar" at bounding box center [196, 18] width 75 height 13
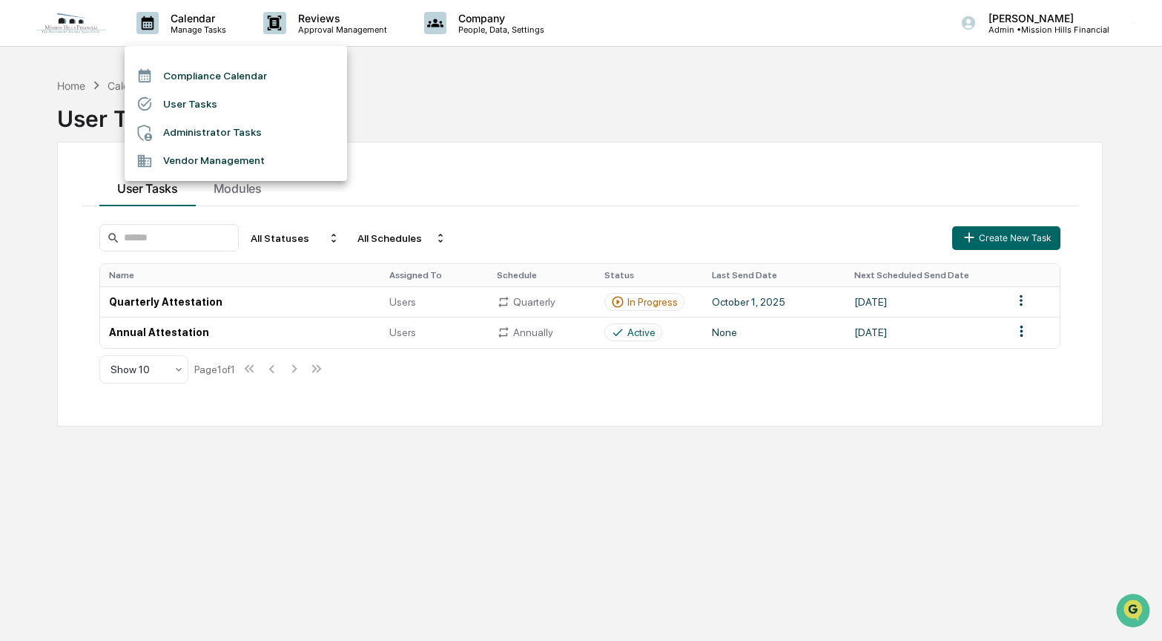
click at [185, 70] on li "Compliance Calendar" at bounding box center [236, 76] width 222 height 28
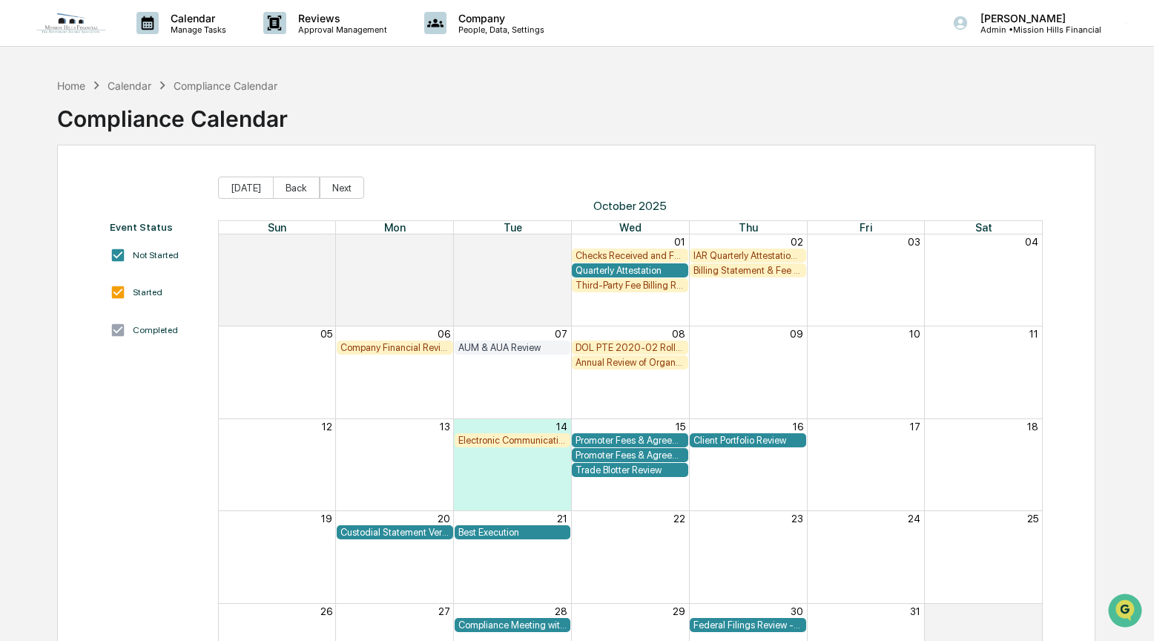
click at [730, 250] on div "IAR Quarterly Attestation Review" at bounding box center [747, 255] width 109 height 11
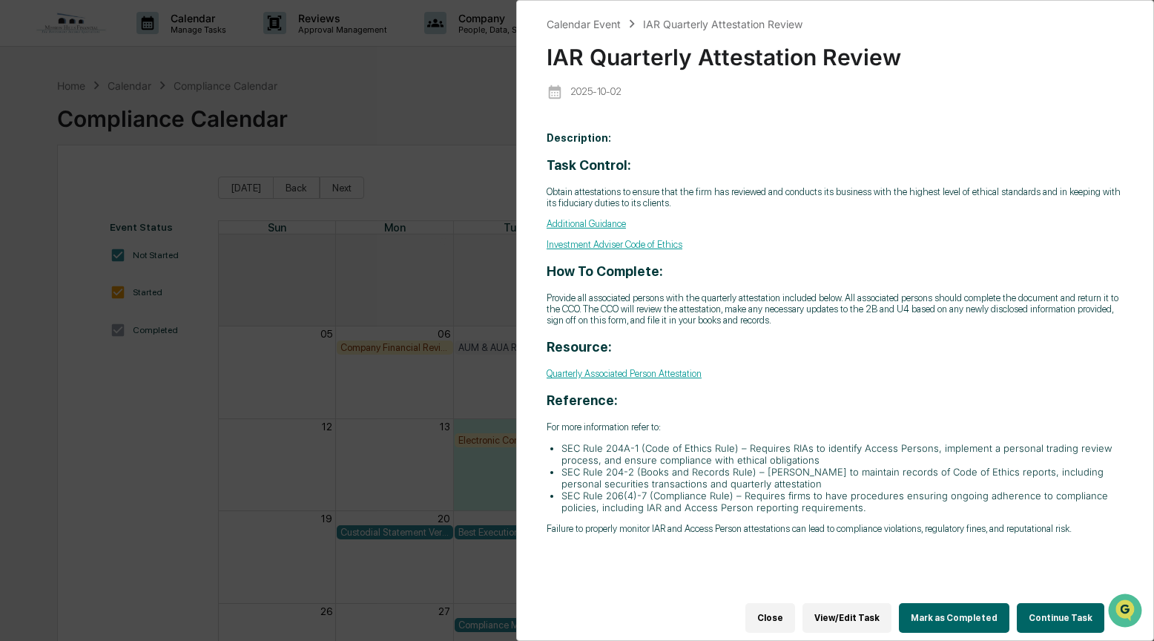
click at [1039, 608] on button "Continue Task" at bounding box center [1060, 618] width 87 height 30
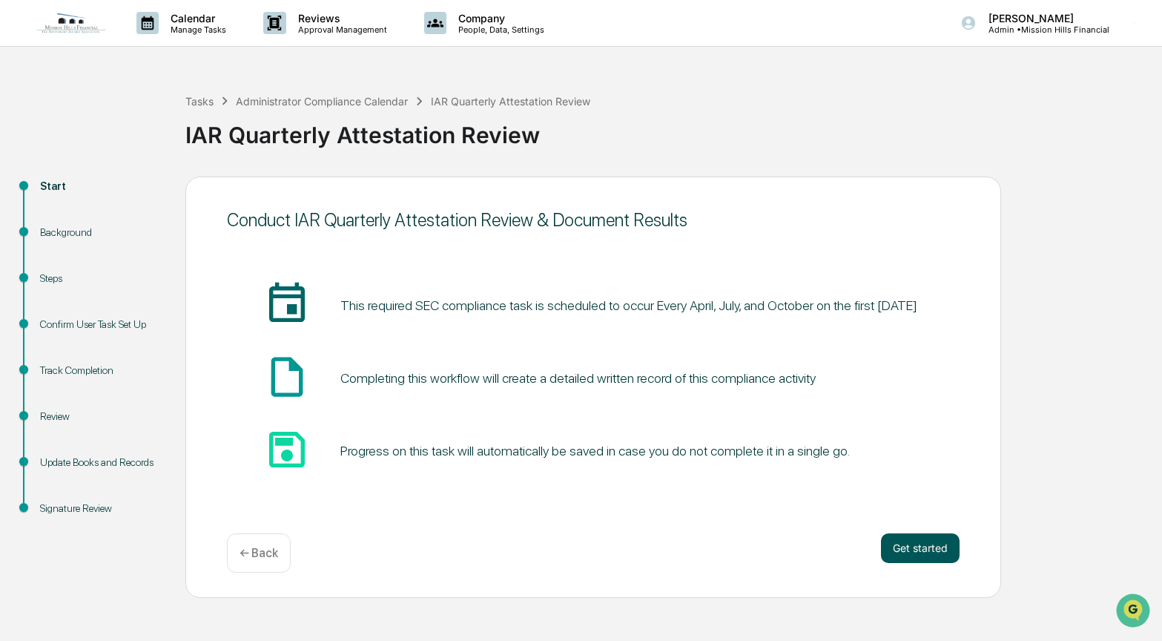
click at [916, 538] on button "Get started" at bounding box center [920, 548] width 79 height 30
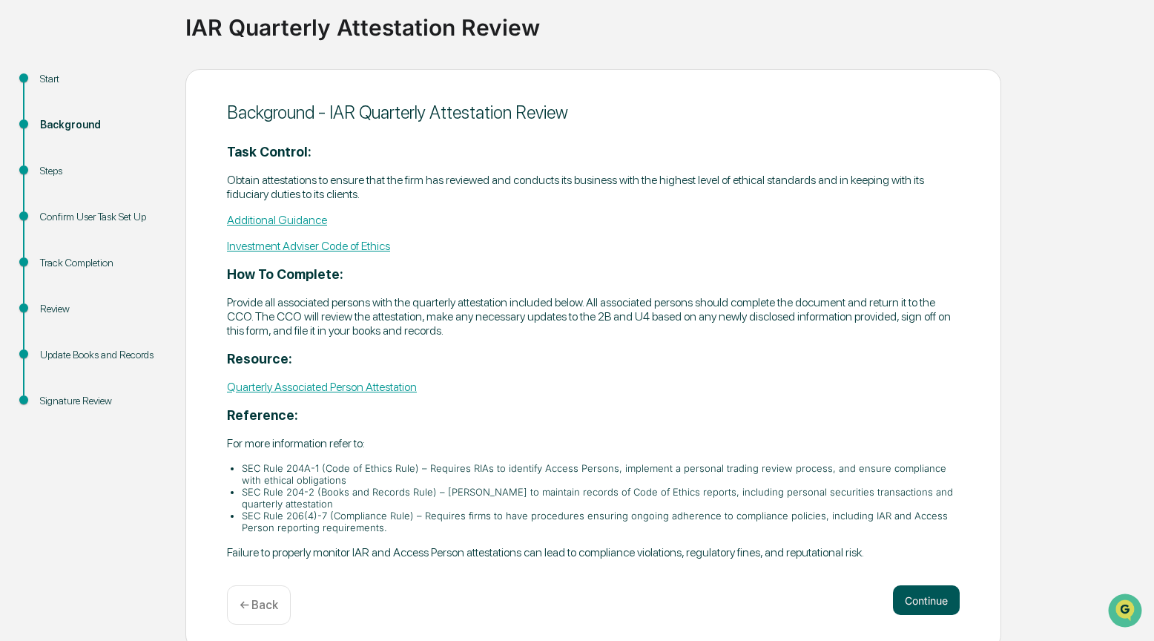
click at [932, 592] on button "Continue" at bounding box center [926, 600] width 67 height 30
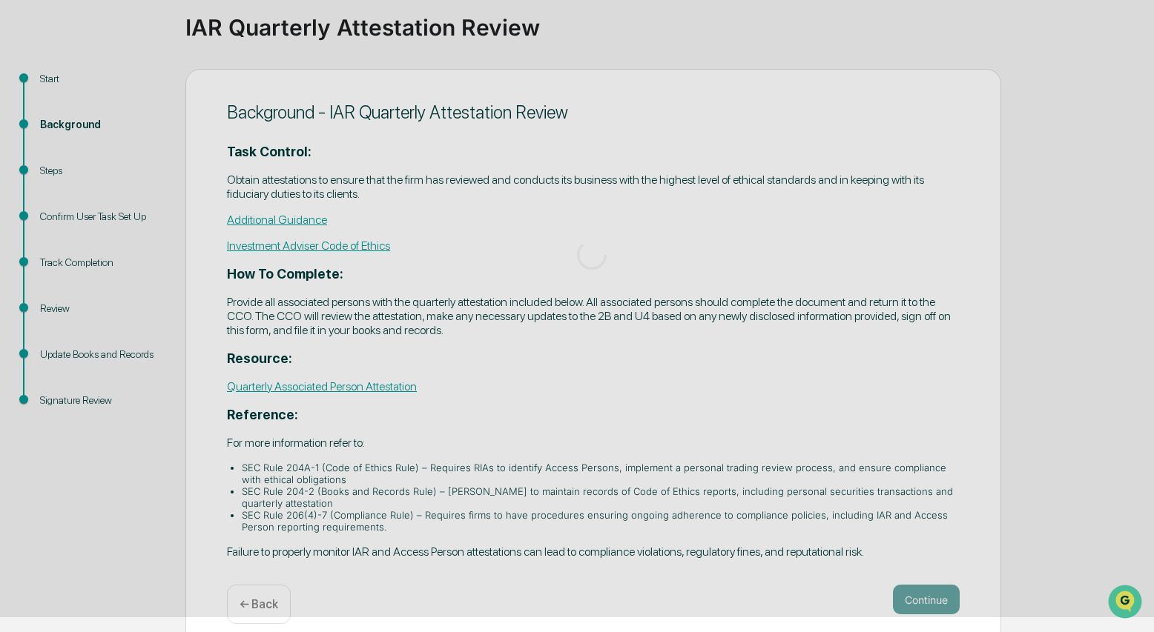
scroll to position [94, 0]
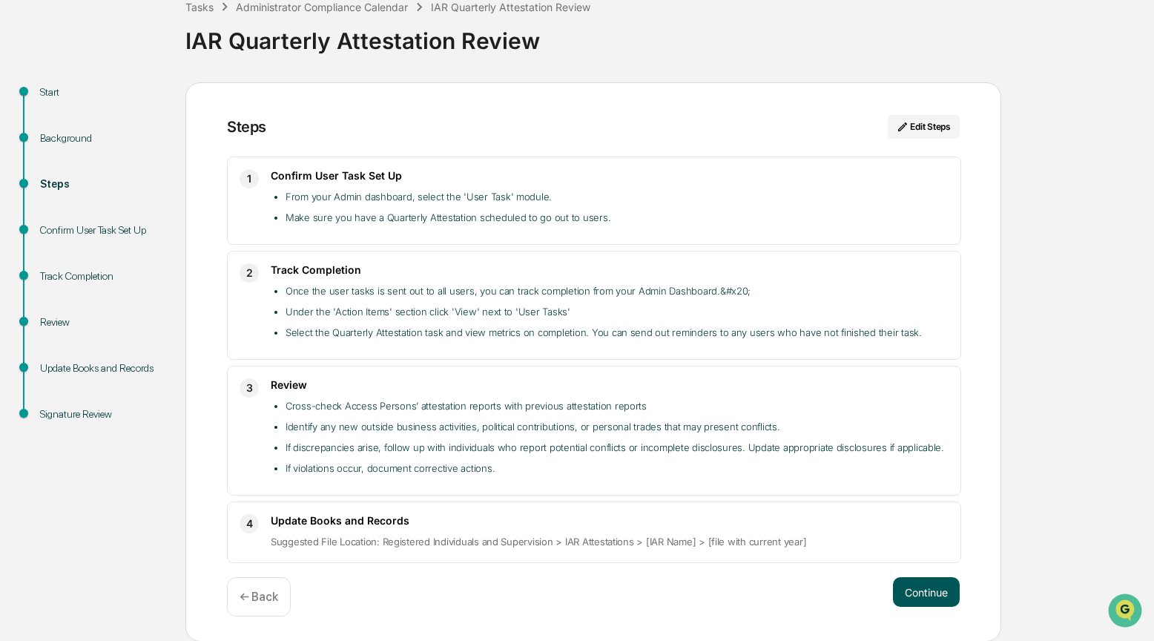
click at [916, 588] on button "Continue" at bounding box center [926, 592] width 67 height 30
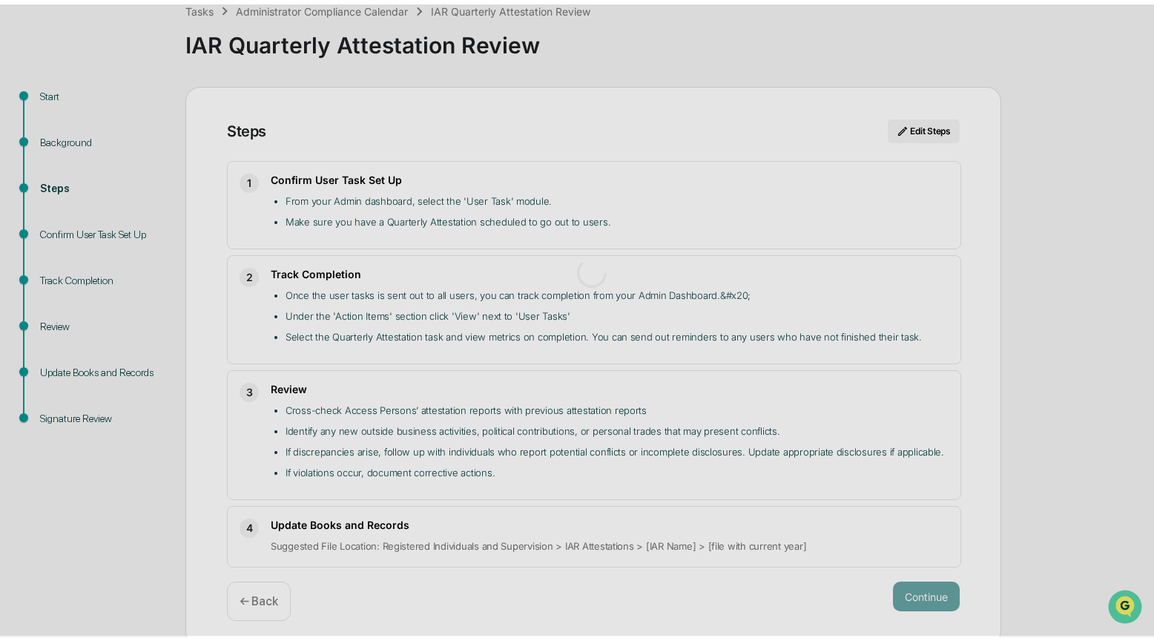
scroll to position [11, 0]
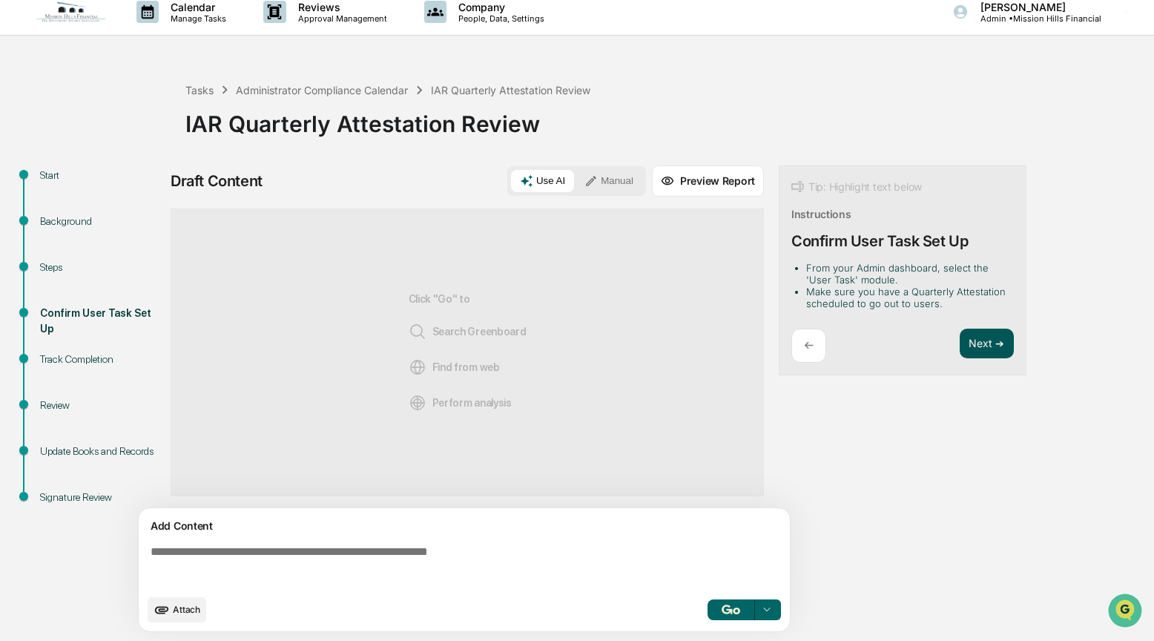
click at [987, 336] on button "Next ➔" at bounding box center [986, 343] width 54 height 30
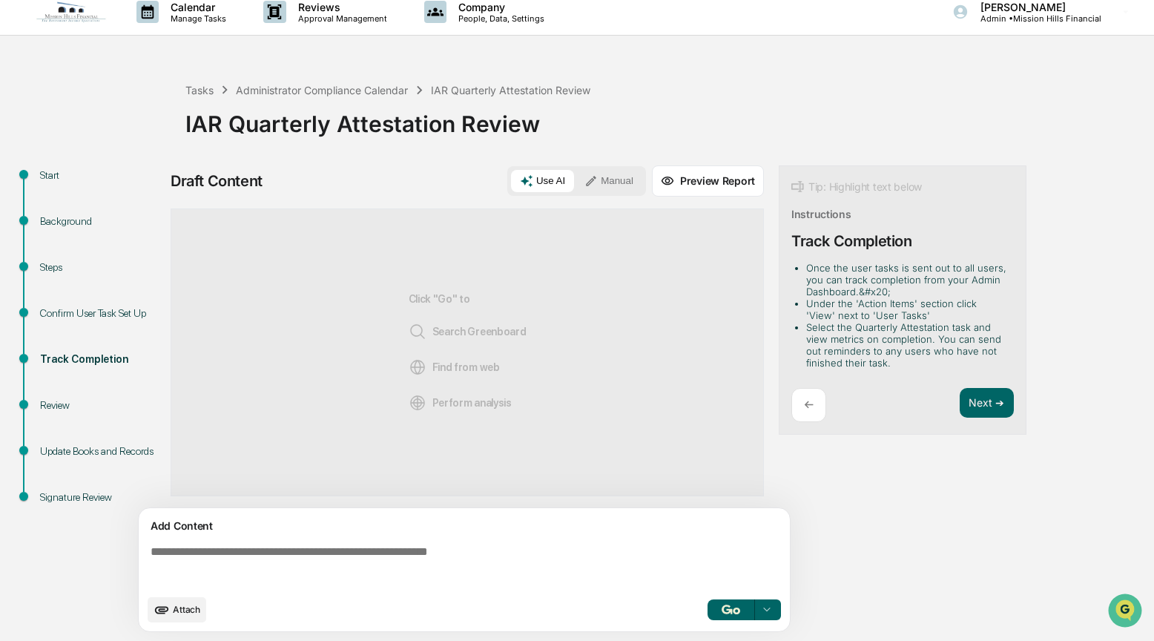
click at [593, 178] on icon at bounding box center [591, 181] width 10 height 10
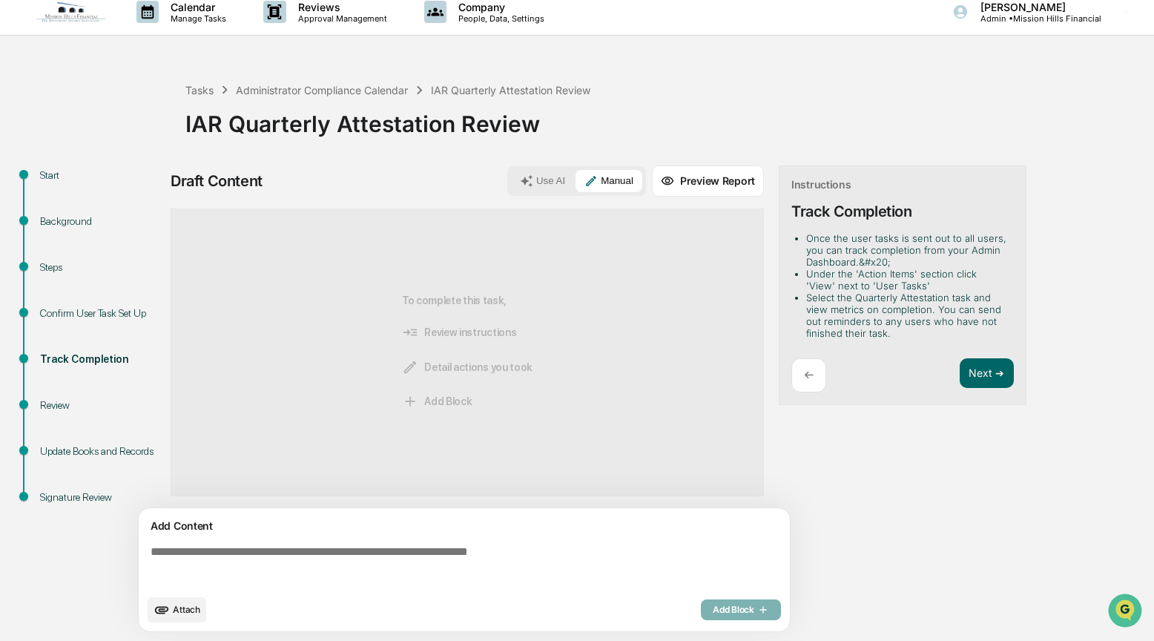
click at [234, 530] on div "Add Content" at bounding box center [464, 526] width 633 height 18
drag, startPoint x: 285, startPoint y: 563, endPoint x: 320, endPoint y: 558, distance: 34.4
click at [286, 562] on textarea at bounding box center [467, 565] width 645 height 53
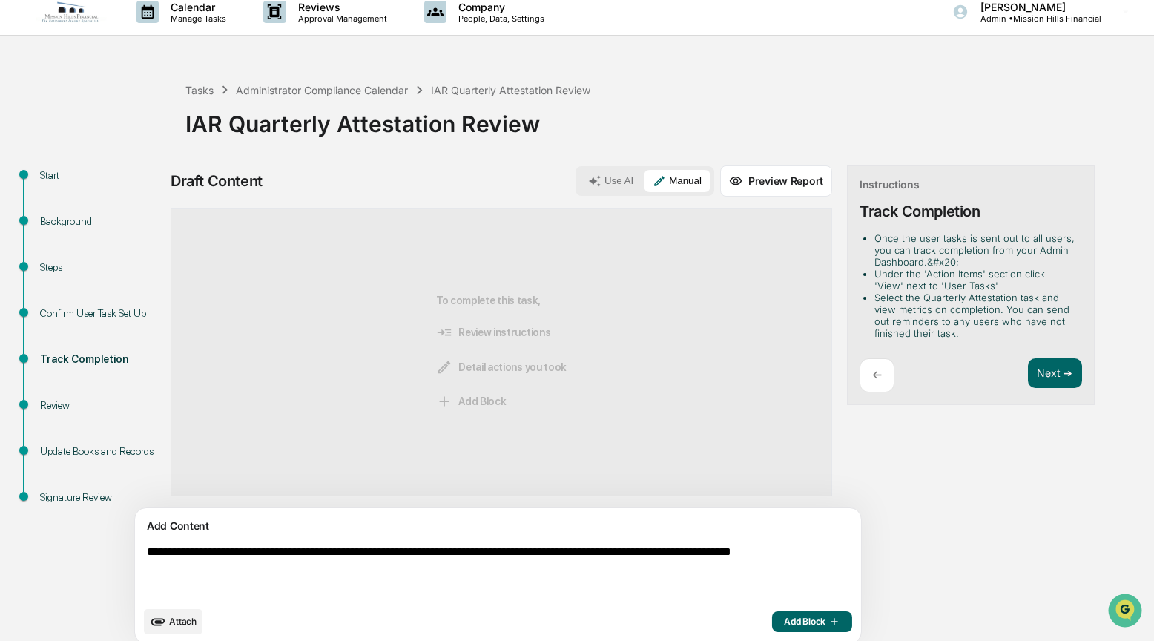
click at [254, 569] on textarea "**********" at bounding box center [463, 571] width 645 height 65
click at [384, 578] on textarea "**********" at bounding box center [463, 571] width 645 height 65
type textarea "**********"
click at [784, 622] on span "Add Block" at bounding box center [812, 621] width 56 height 12
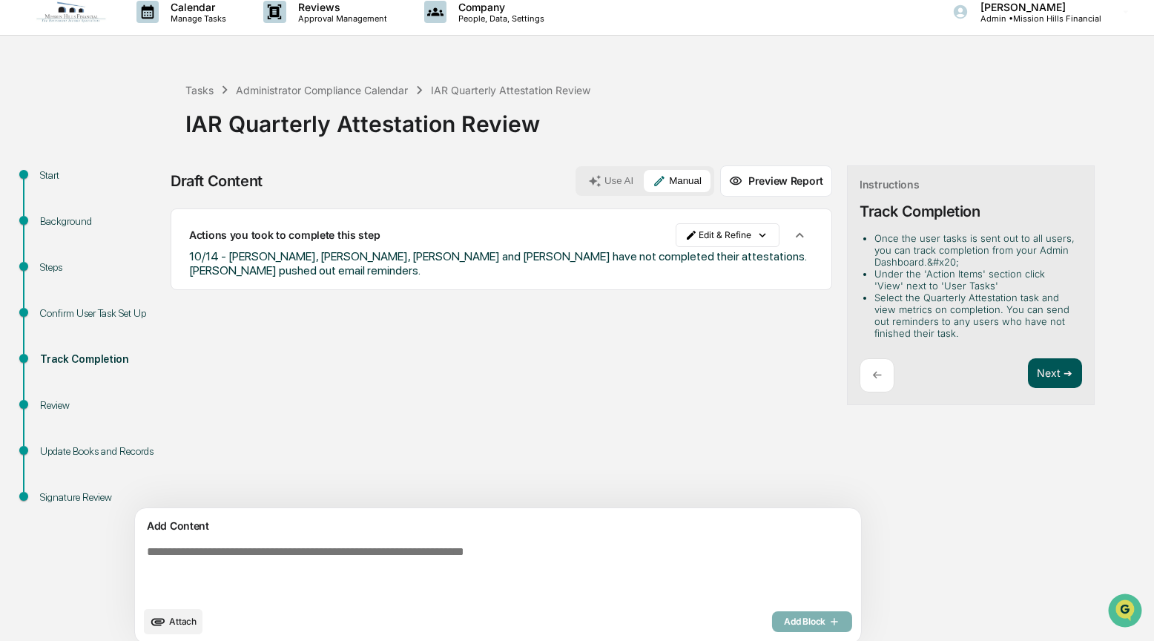
click at [1028, 376] on button "Next ➔" at bounding box center [1055, 373] width 54 height 30
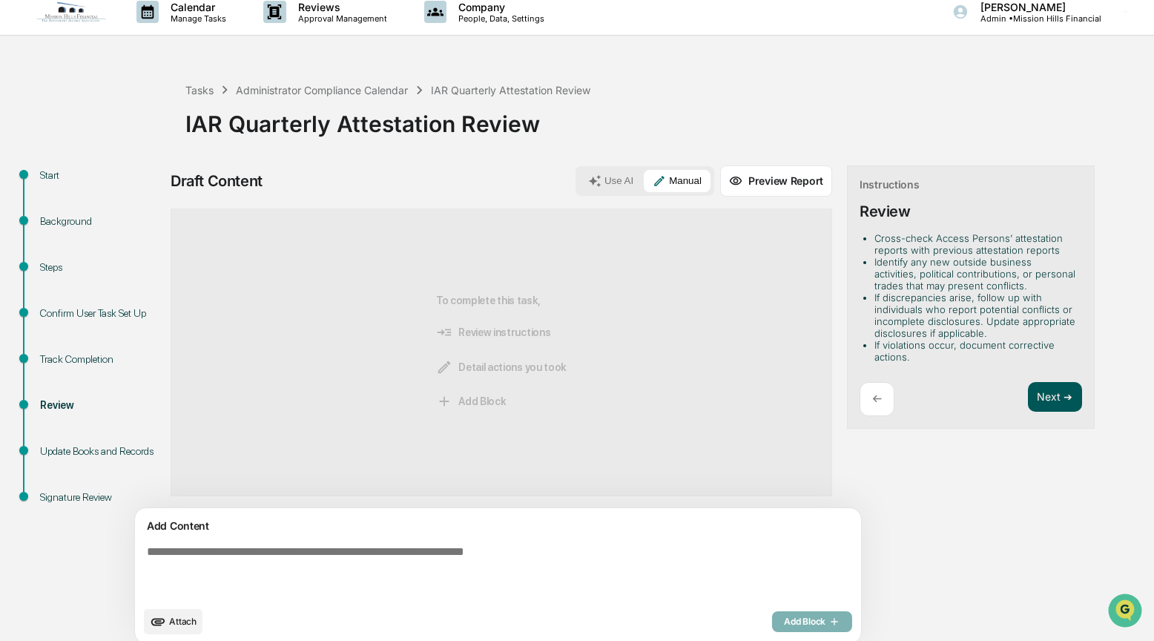
click at [1028, 400] on button "Next ➔" at bounding box center [1055, 397] width 54 height 30
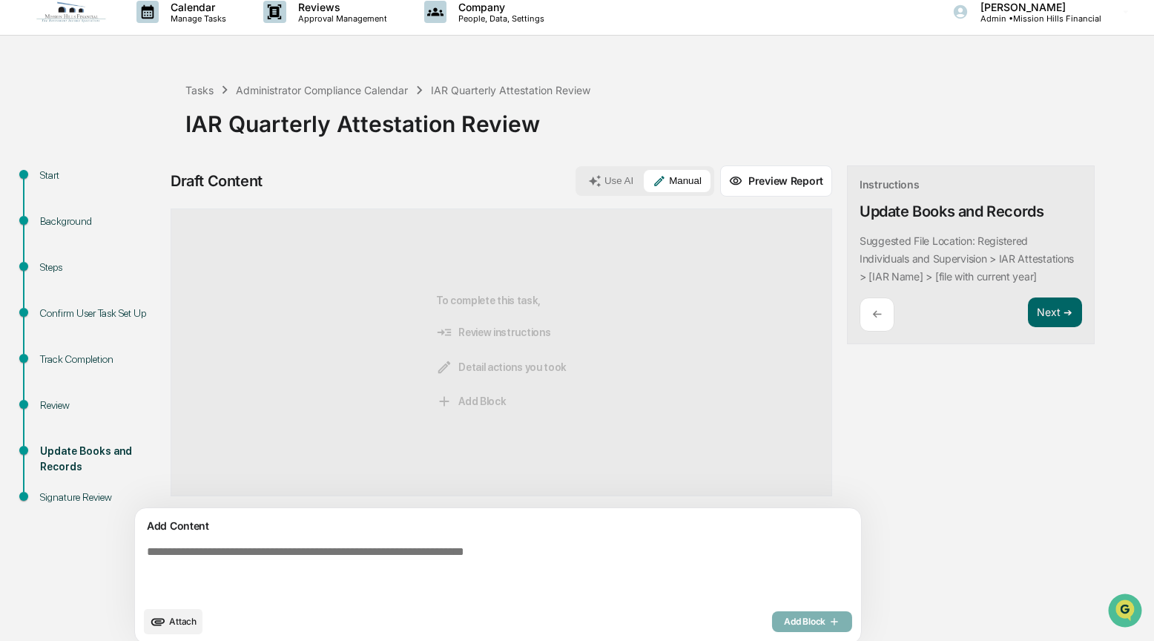
click at [436, 322] on div "To complete this task, Review instructions Detail actions you took Add Block" at bounding box center [501, 352] width 130 height 239
click at [323, 91] on div "Administrator Compliance Calendar" at bounding box center [322, 90] width 172 height 13
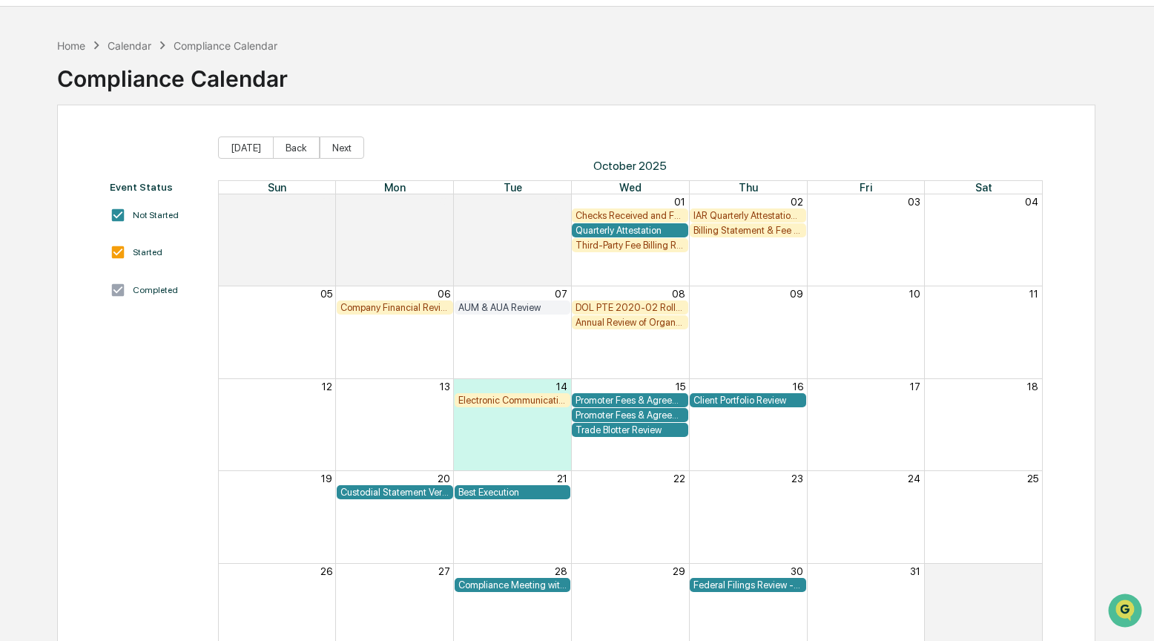
scroll to position [43, 0]
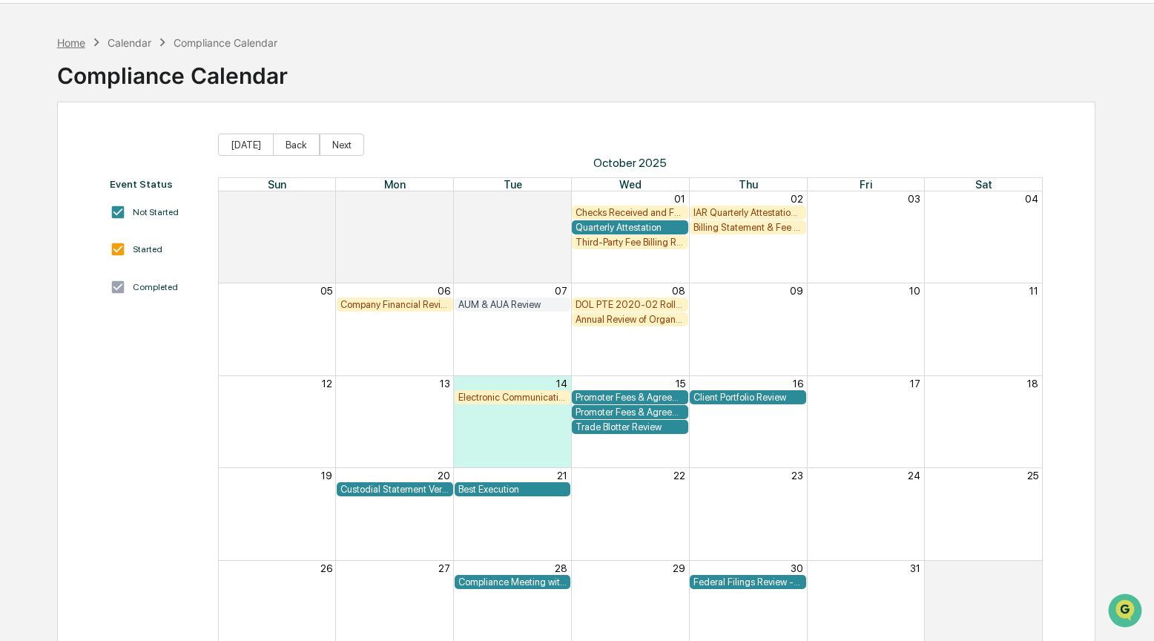
click at [75, 41] on div "Home" at bounding box center [71, 42] width 28 height 13
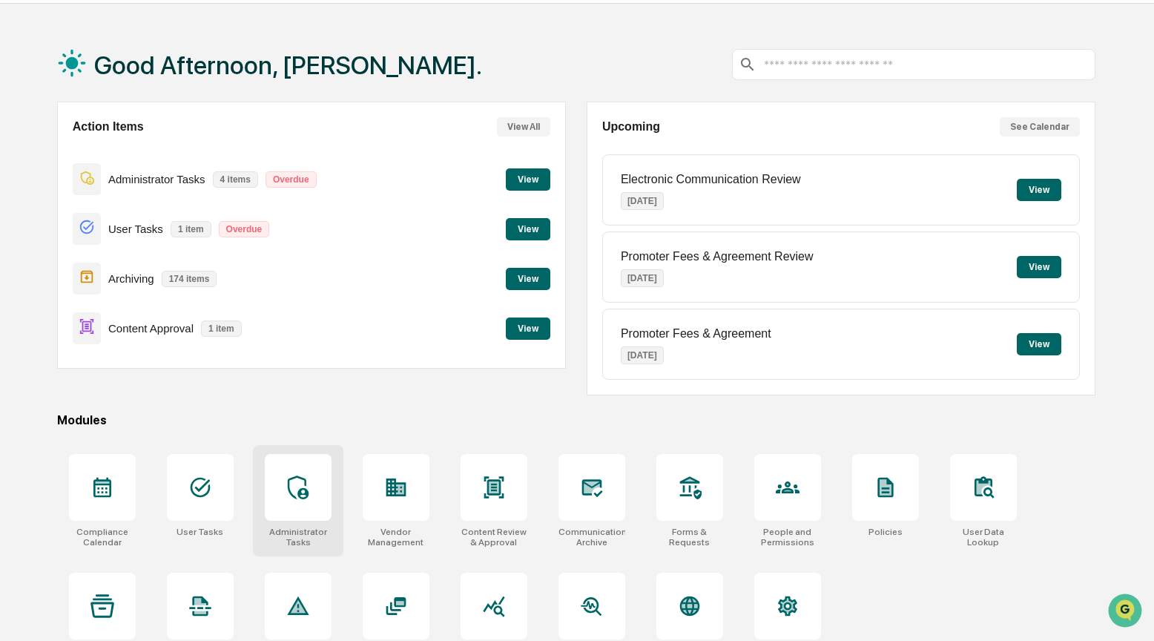
click at [295, 493] on icon at bounding box center [298, 487] width 24 height 24
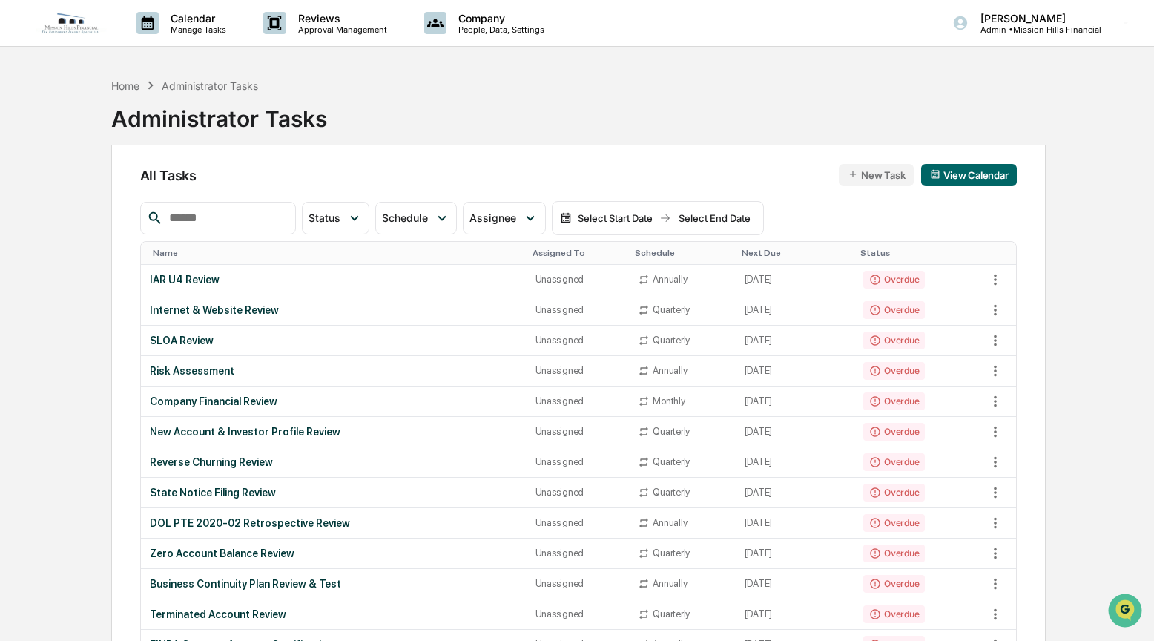
click at [171, 251] on div "Name" at bounding box center [337, 253] width 368 height 10
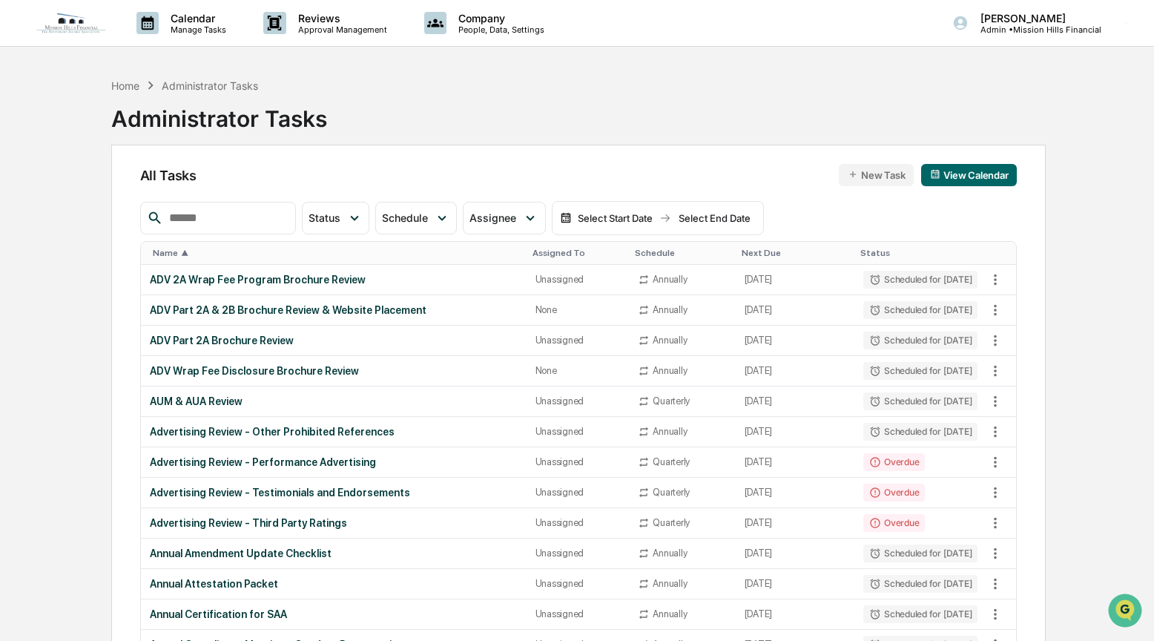
click at [171, 251] on div "Name ▲" at bounding box center [337, 253] width 368 height 10
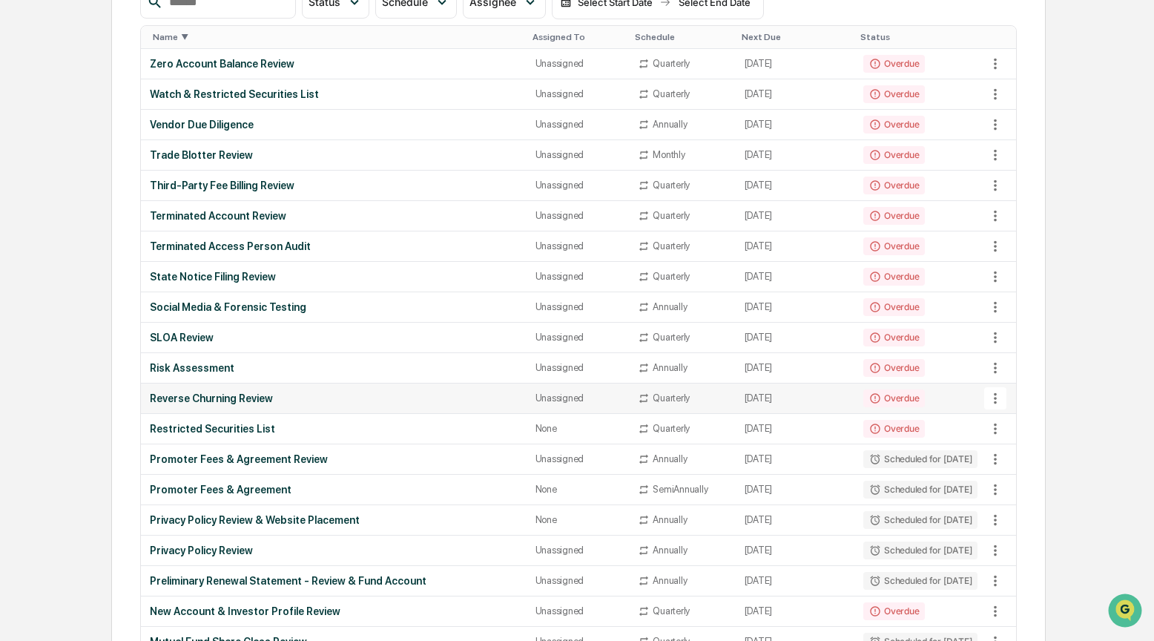
scroll to position [241, 0]
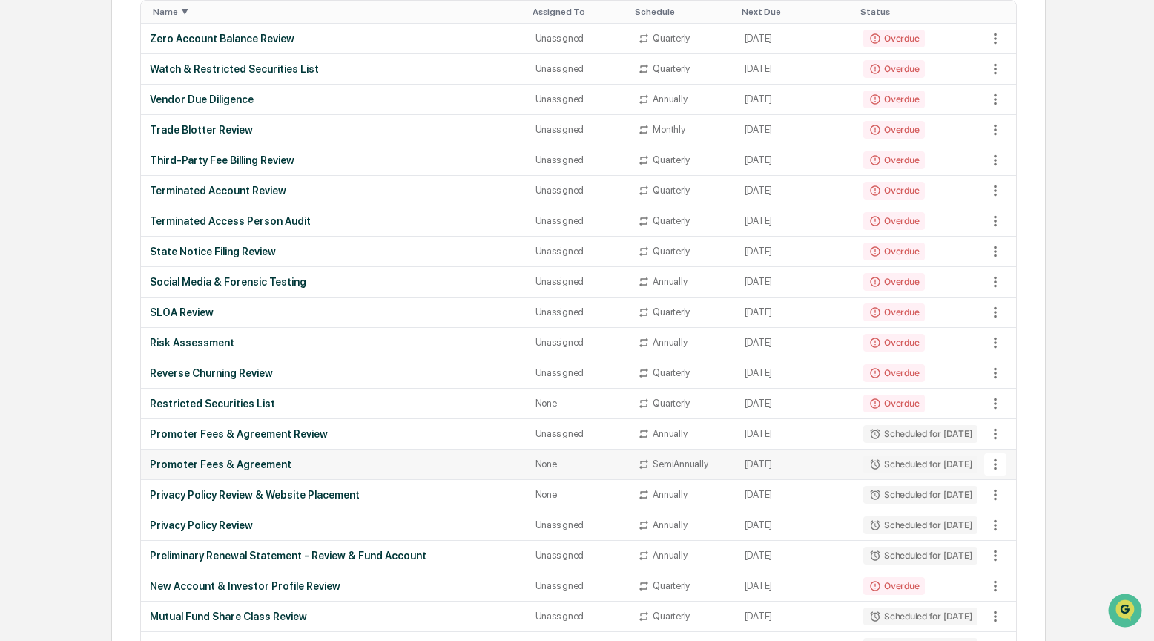
click at [997, 462] on icon at bounding box center [995, 464] width 16 height 16
click at [1030, 543] on li "Delete Task" at bounding box center [1051, 545] width 119 height 27
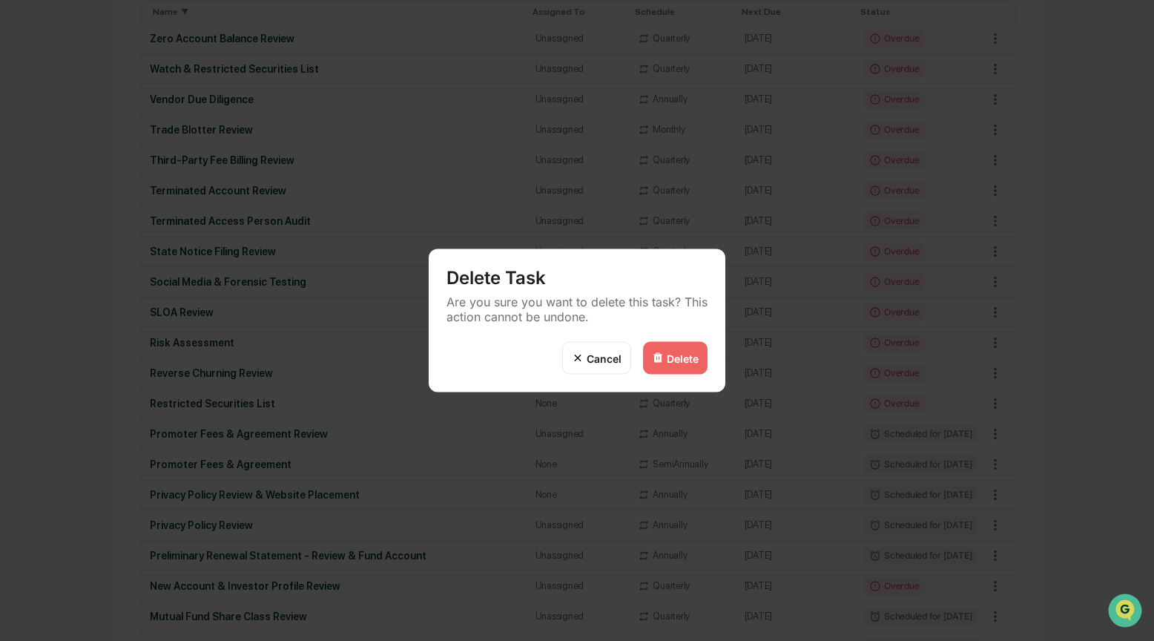
click at [684, 359] on div "Delete" at bounding box center [683, 357] width 32 height 13
click at [668, 353] on div "Delete" at bounding box center [683, 357] width 32 height 13
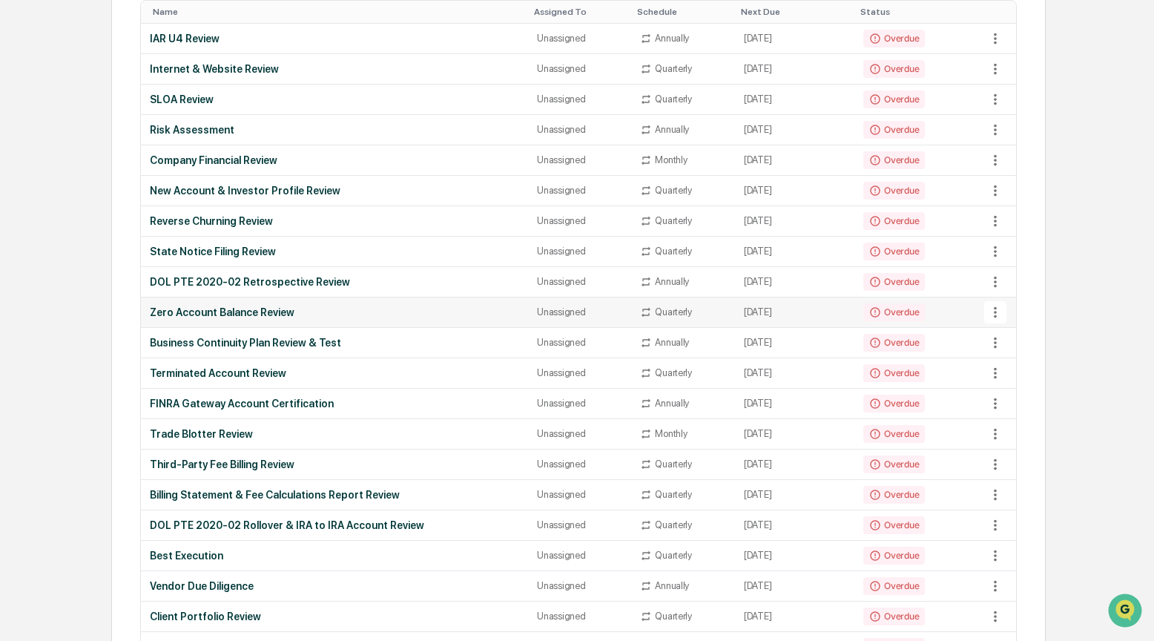
scroll to position [0, 0]
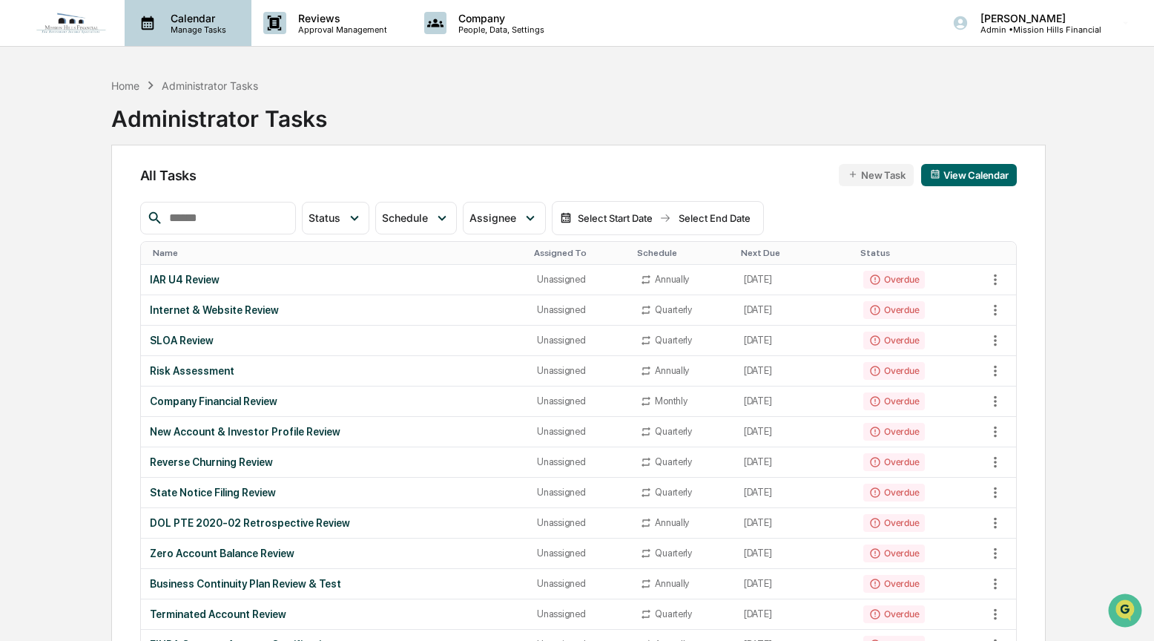
click at [198, 23] on p "Calendar" at bounding box center [196, 18] width 75 height 13
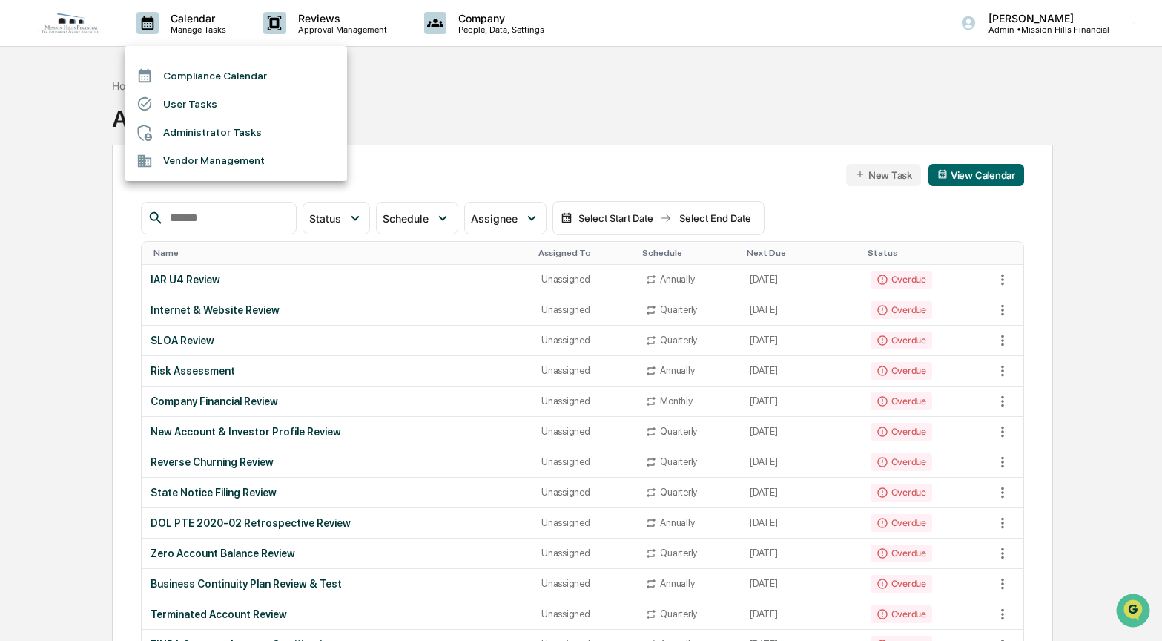
click at [173, 75] on li "Compliance Calendar" at bounding box center [236, 76] width 222 height 28
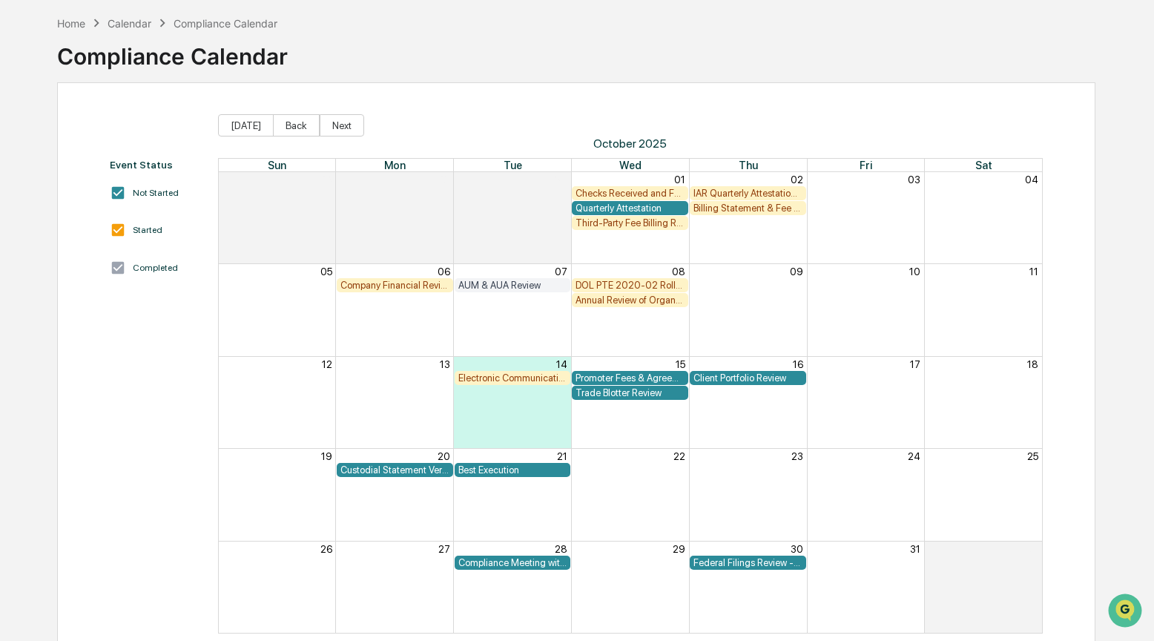
scroll to position [87, 0]
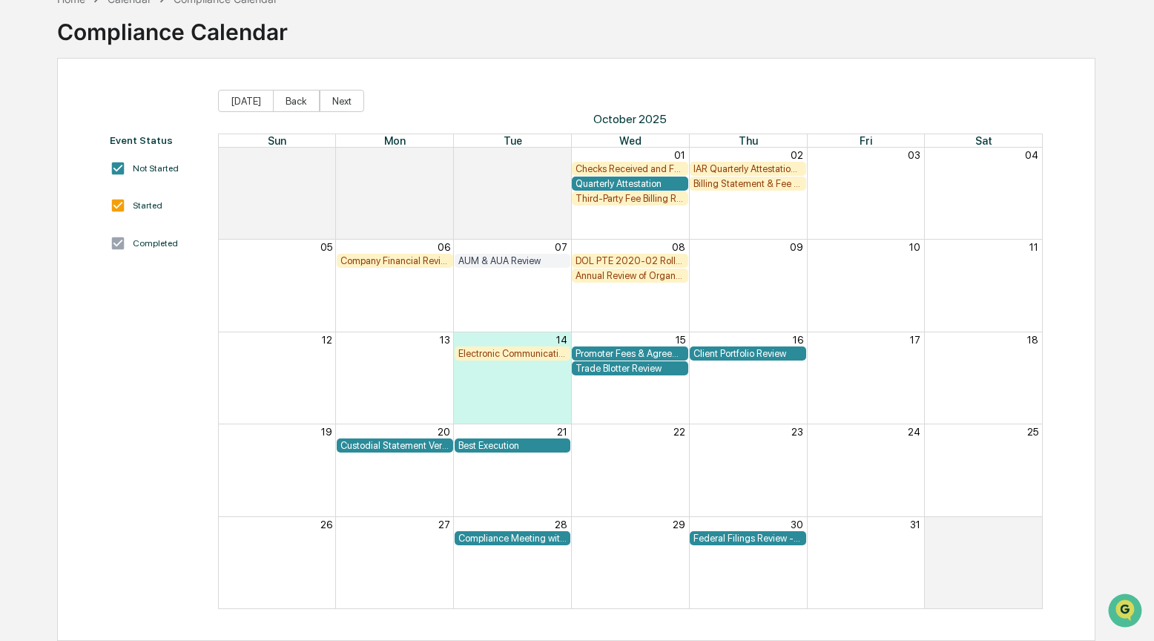
click at [484, 541] on div "Compliance Meeting with Management" at bounding box center [512, 537] width 109 height 11
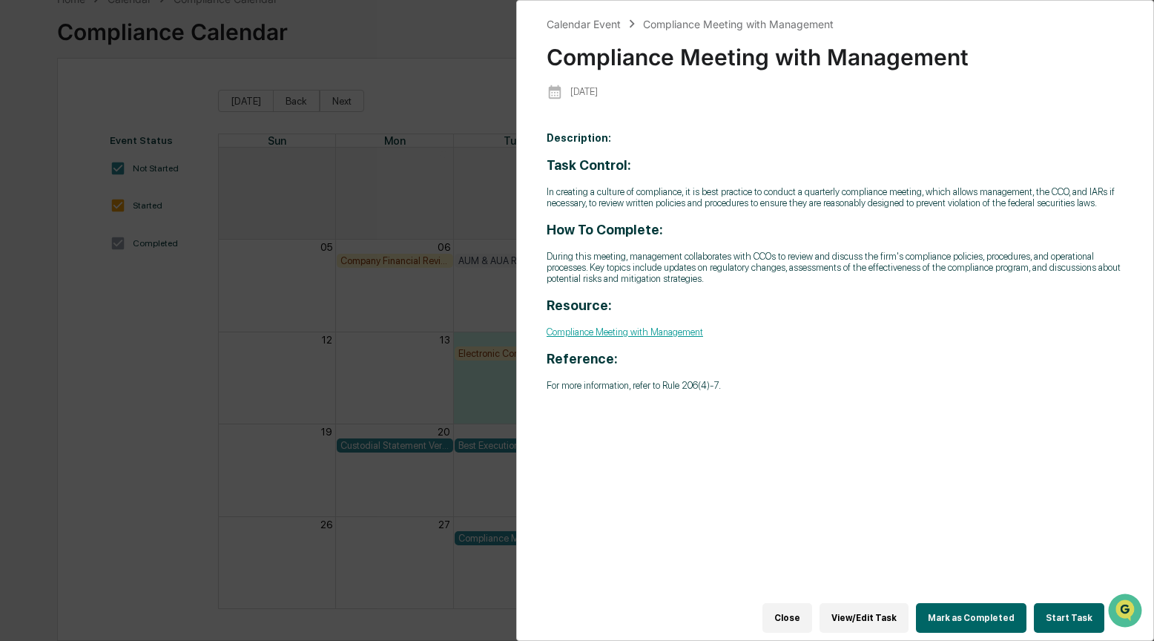
click at [1051, 611] on button "Start Task" at bounding box center [1069, 618] width 70 height 30
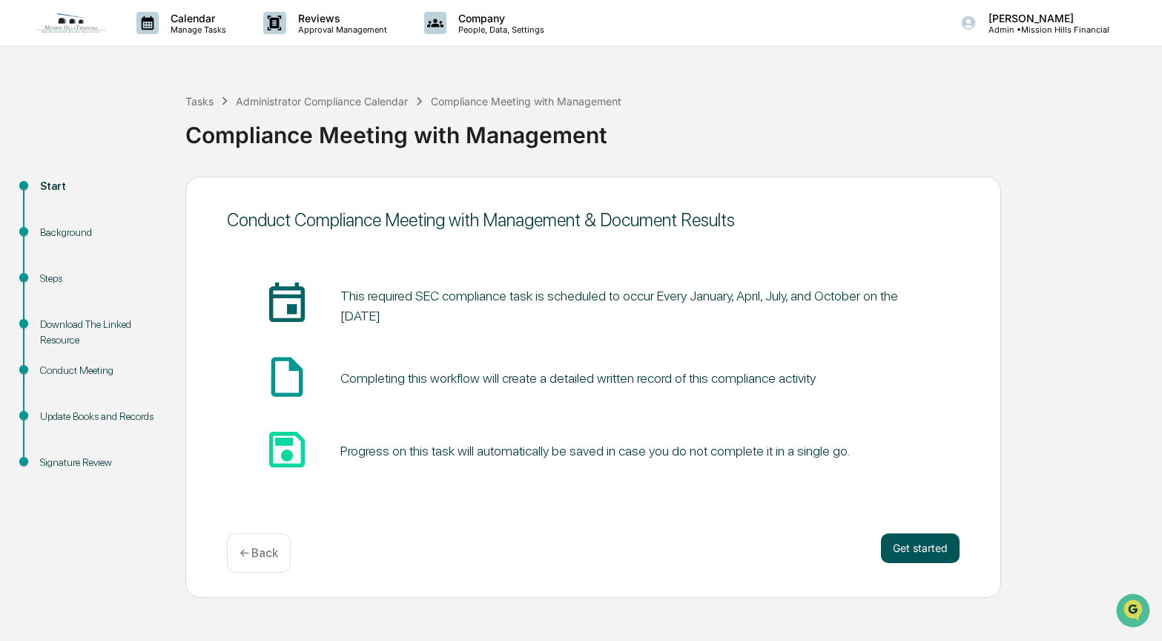
click at [928, 543] on button "Get started" at bounding box center [920, 548] width 79 height 30
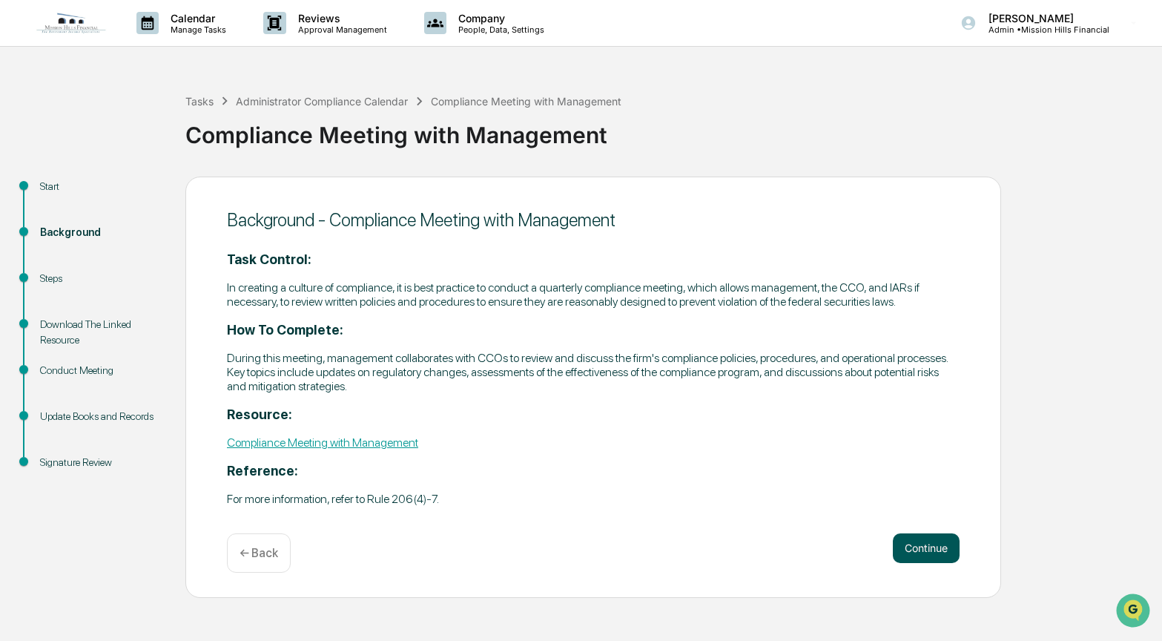
click at [927, 558] on button "Continue" at bounding box center [926, 548] width 67 height 30
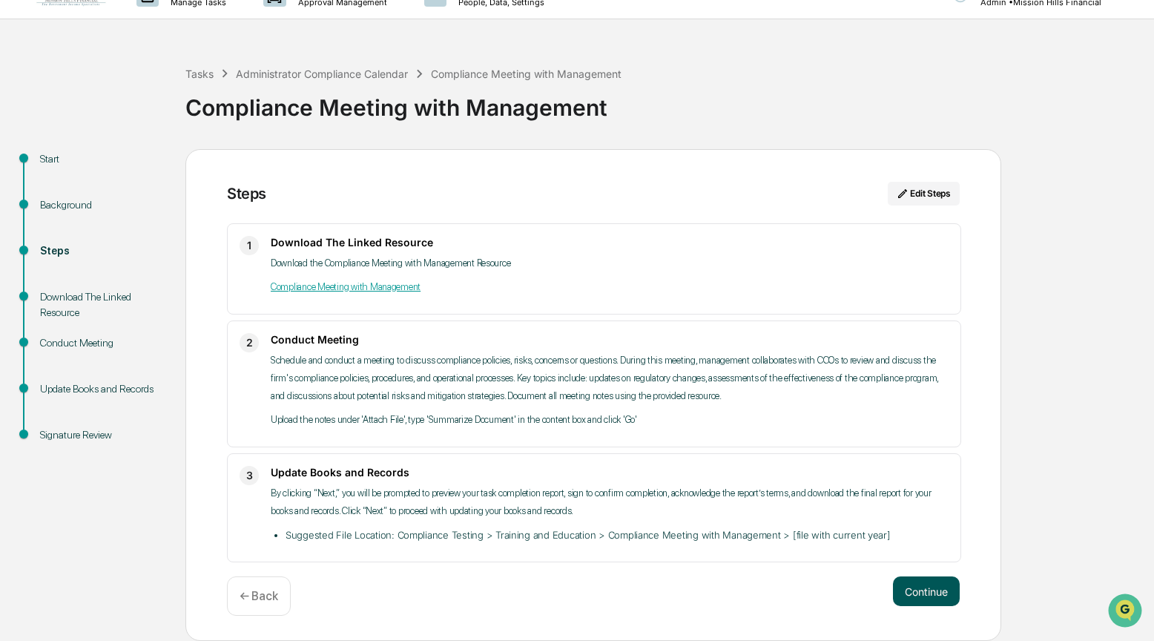
click at [939, 577] on button "Continue" at bounding box center [926, 591] width 67 height 30
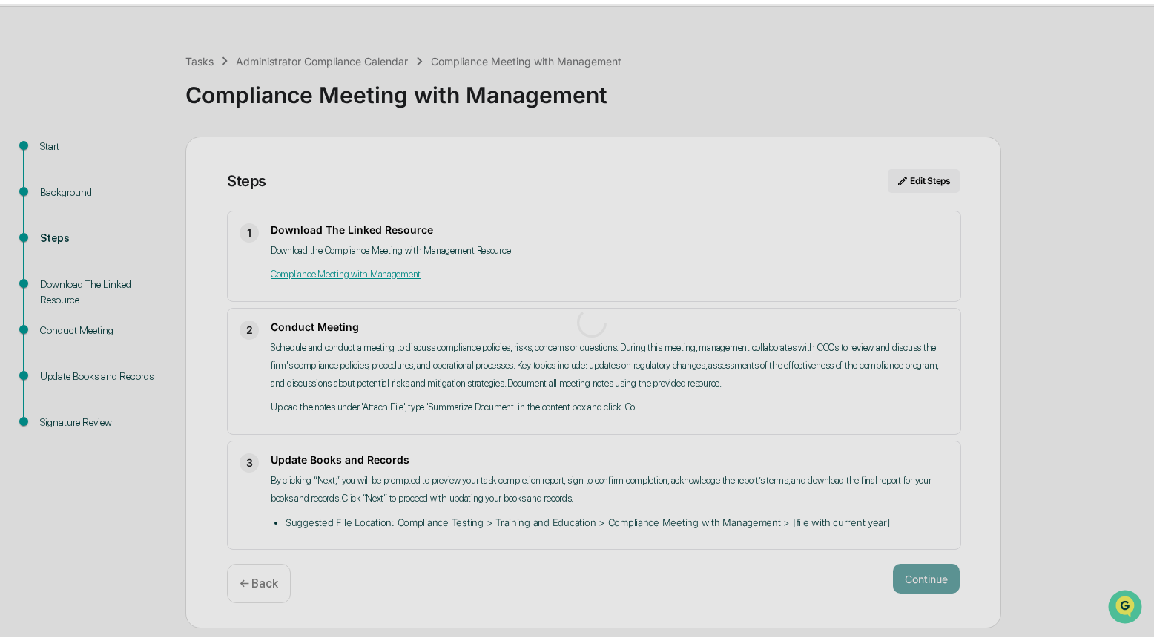
scroll to position [11, 0]
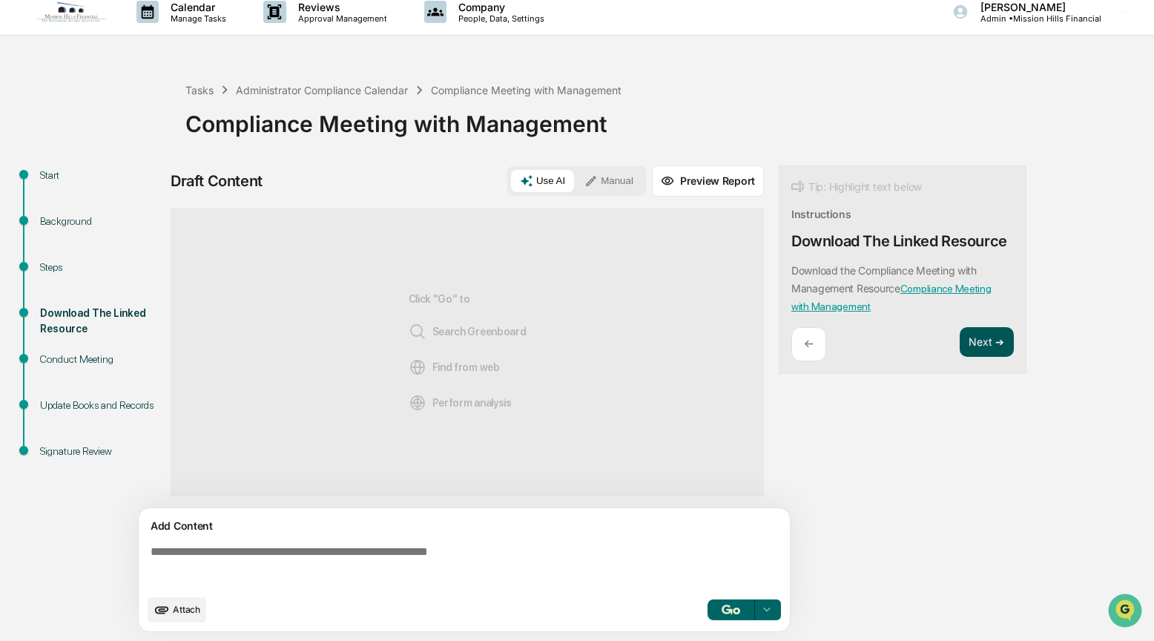
click at [985, 343] on button "Next ➔" at bounding box center [986, 342] width 54 height 30
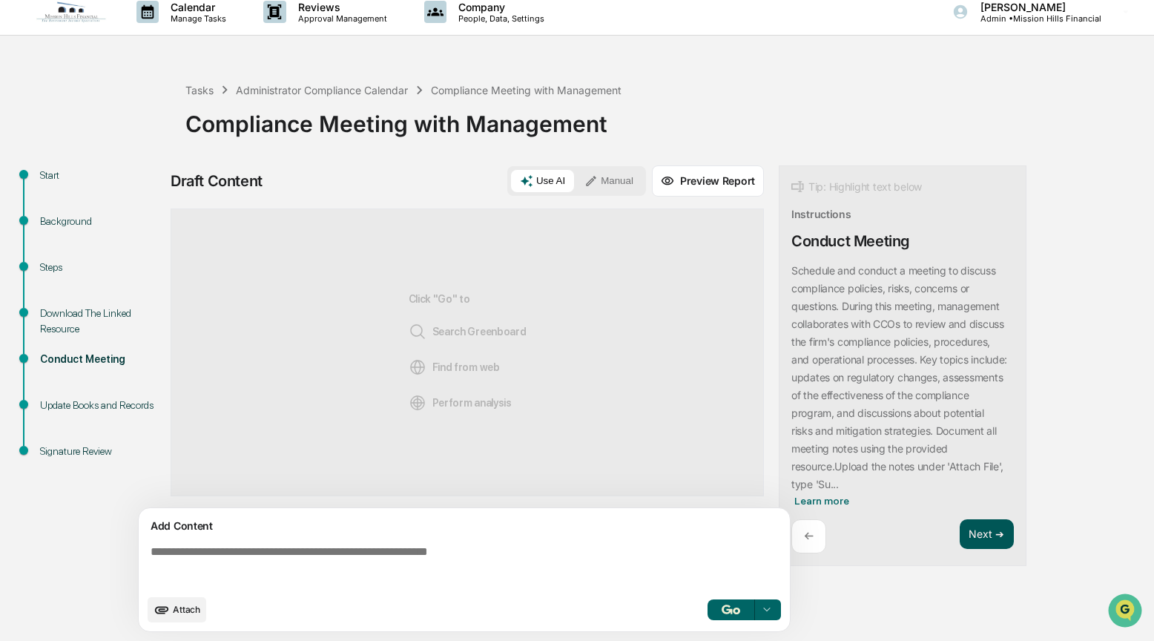
click at [979, 533] on button "Next ➔" at bounding box center [986, 534] width 54 height 30
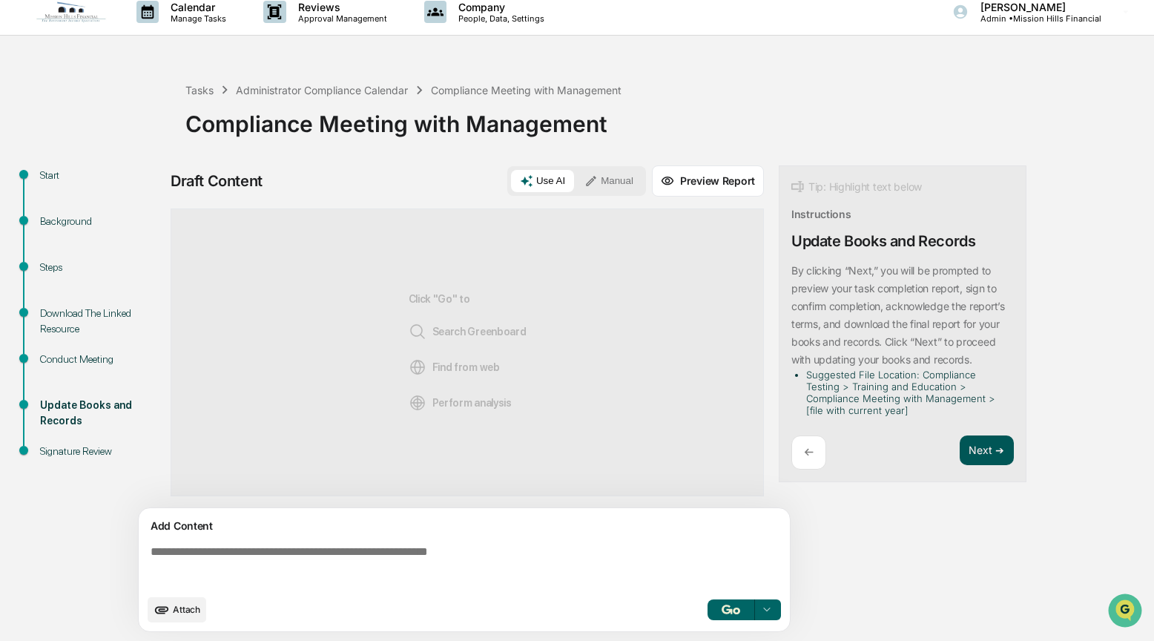
click at [1002, 456] on button "Next ➔" at bounding box center [986, 450] width 54 height 30
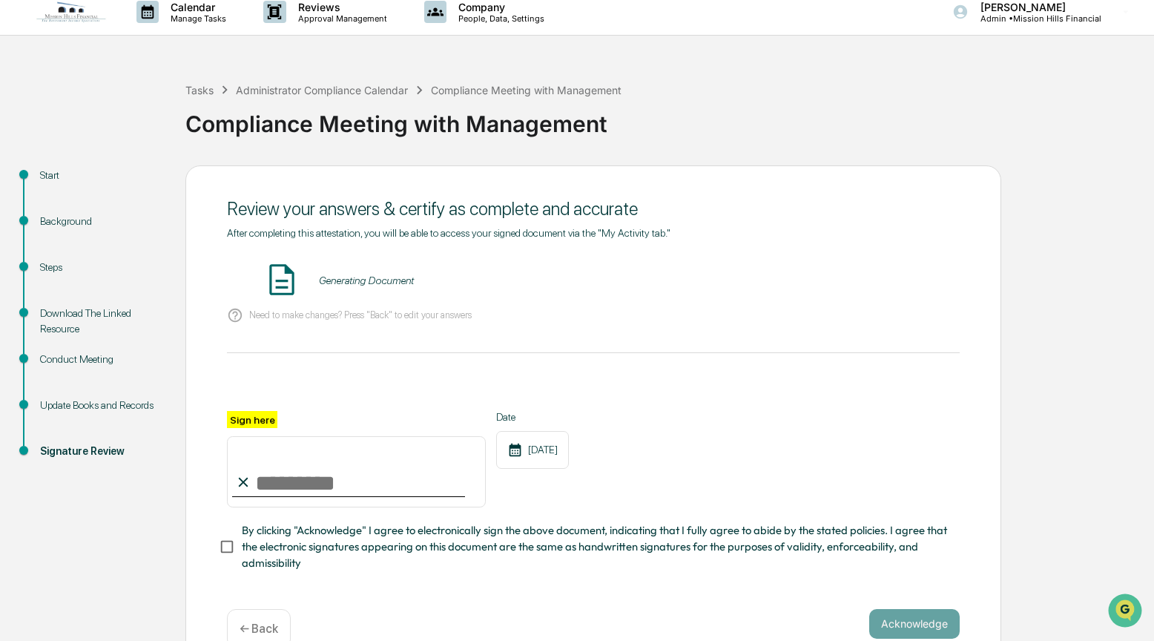
scroll to position [14, 0]
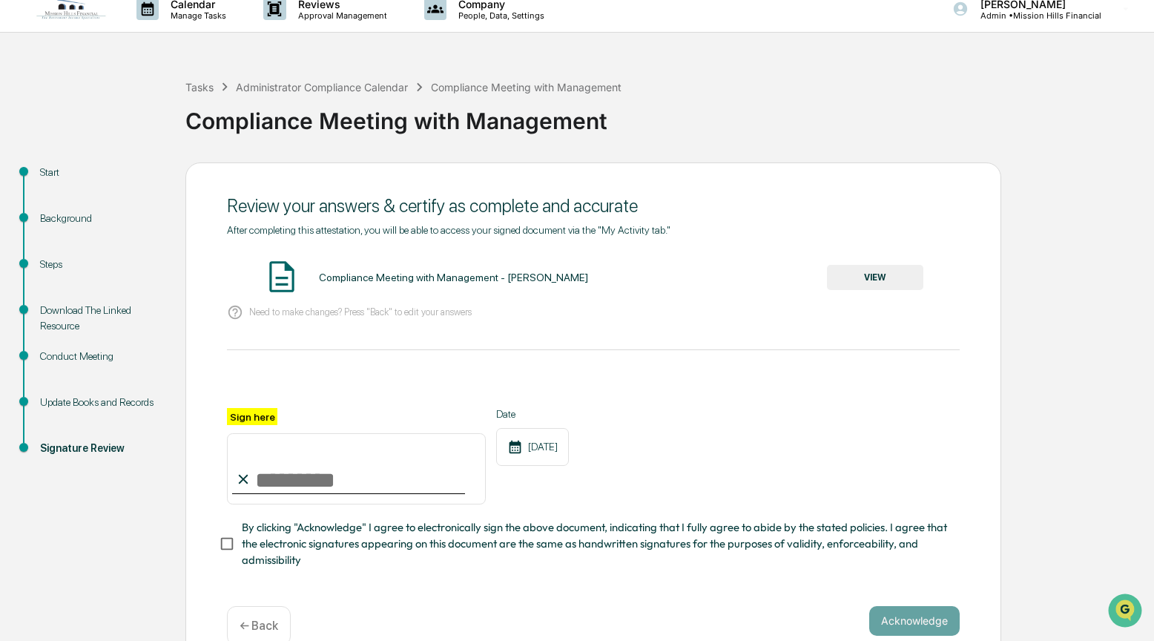
click at [894, 280] on button "VIEW" at bounding box center [875, 277] width 96 height 25
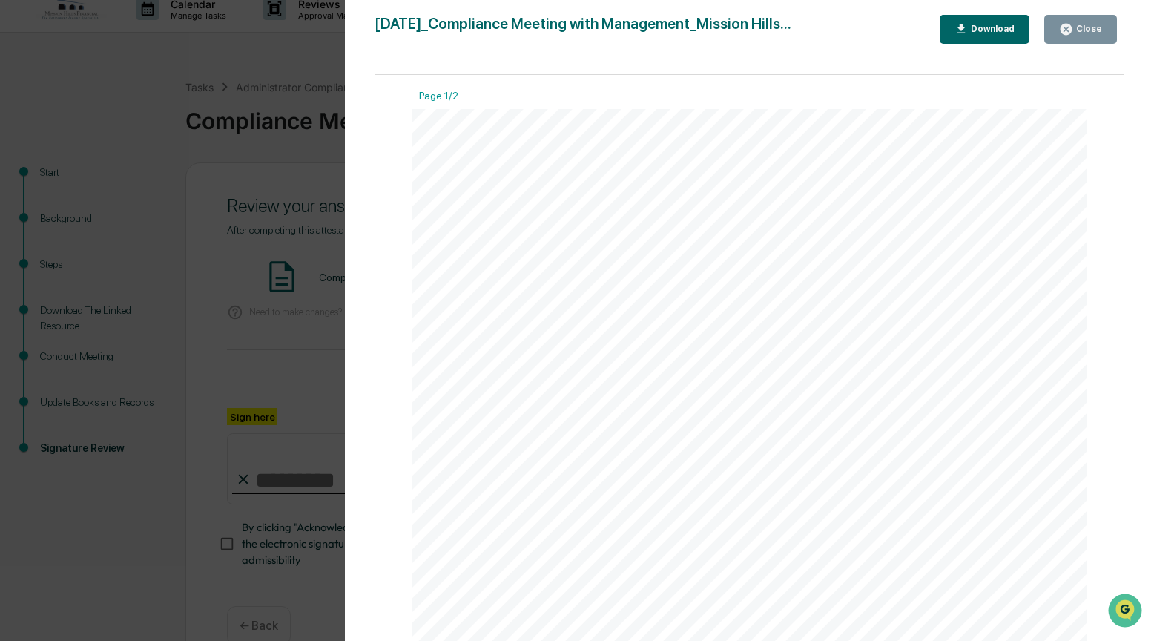
click at [1074, 27] on div "Close" at bounding box center [1087, 29] width 29 height 10
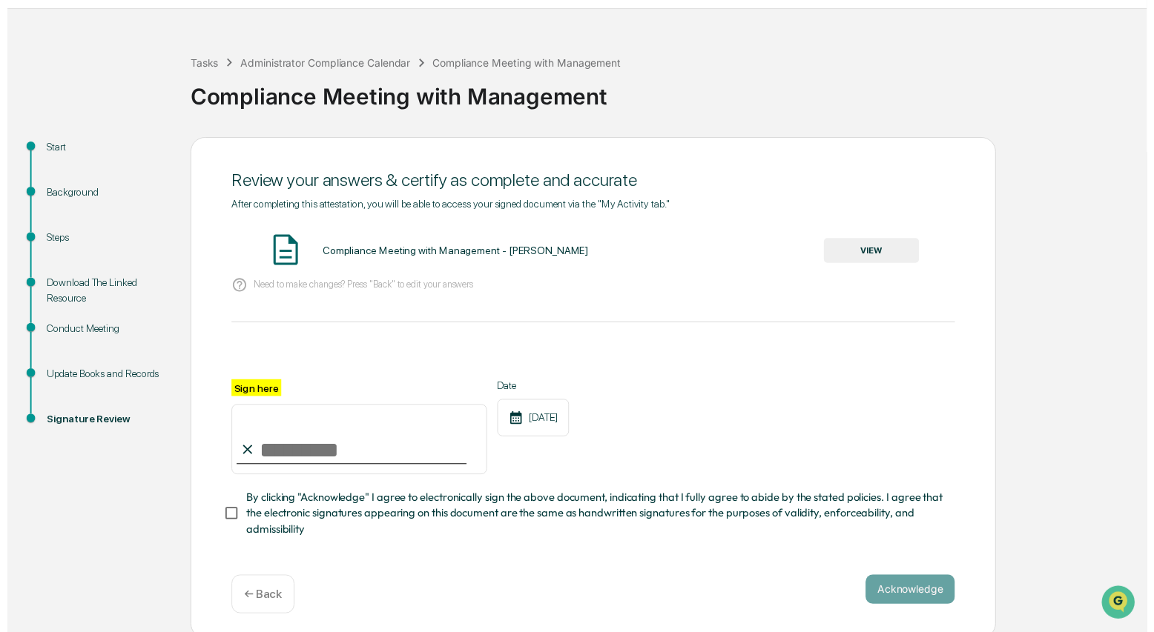
scroll to position [42, 0]
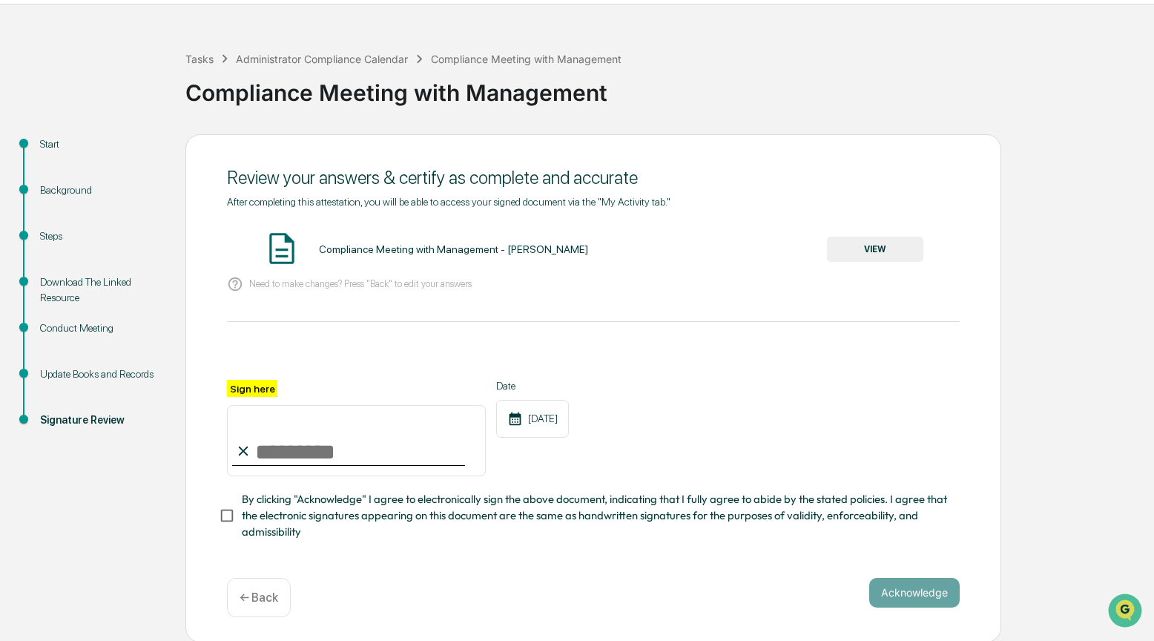
click at [273, 441] on input "Sign here" at bounding box center [356, 440] width 259 height 71
type input "**********"
click at [902, 589] on button "Acknowledge" at bounding box center [914, 593] width 90 height 30
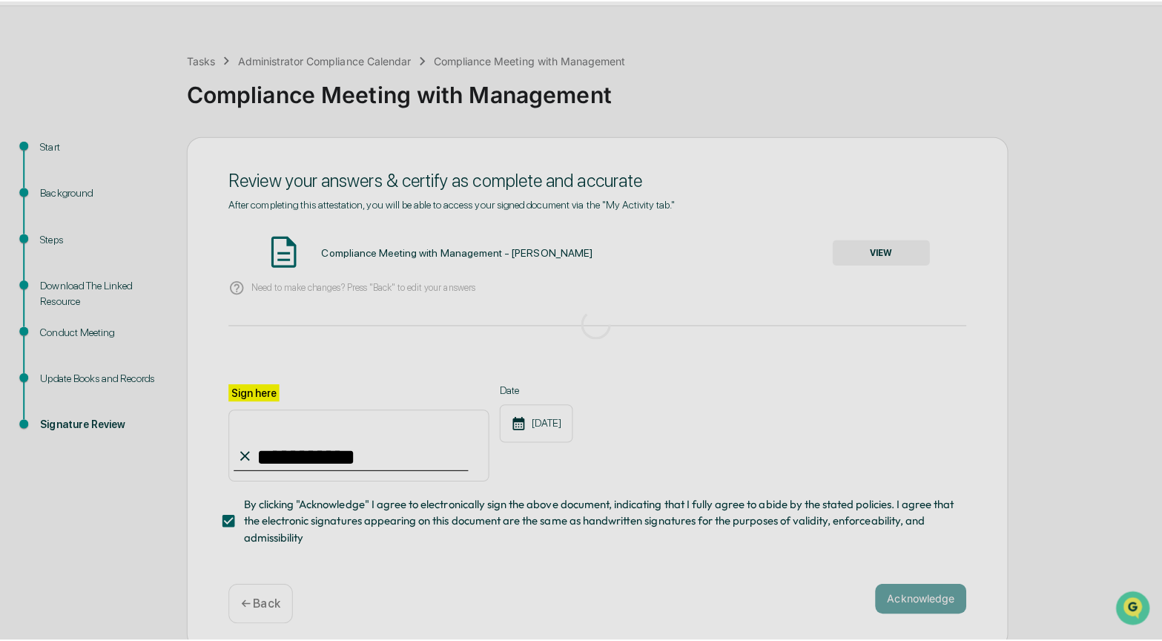
scroll to position [0, 0]
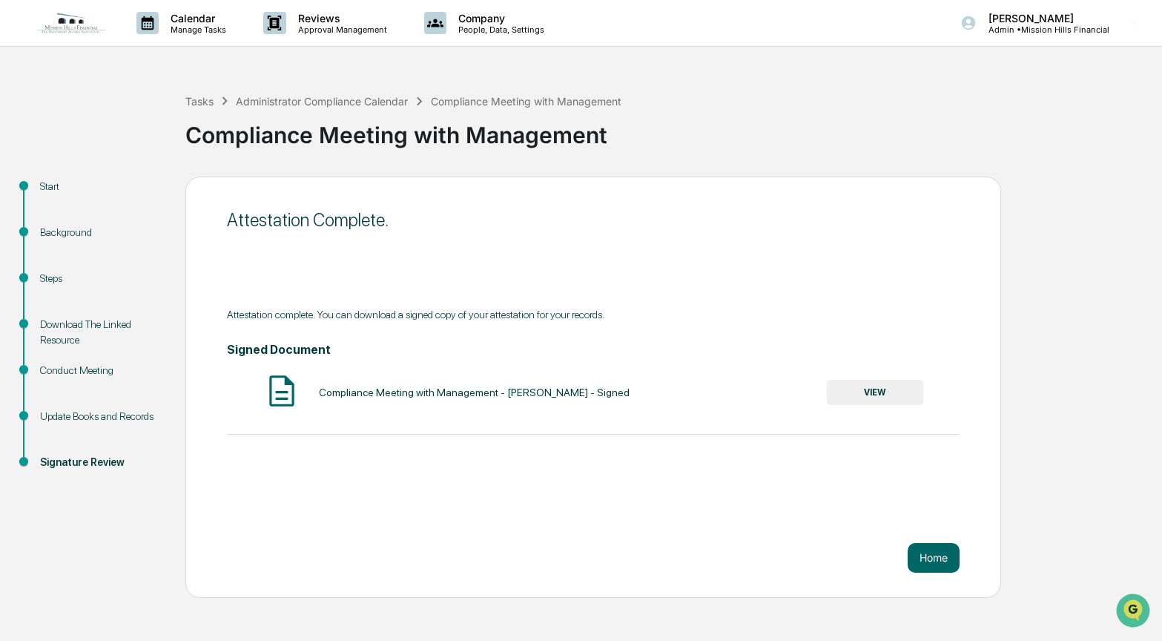
click at [864, 388] on button "VIEW" at bounding box center [875, 392] width 96 height 25
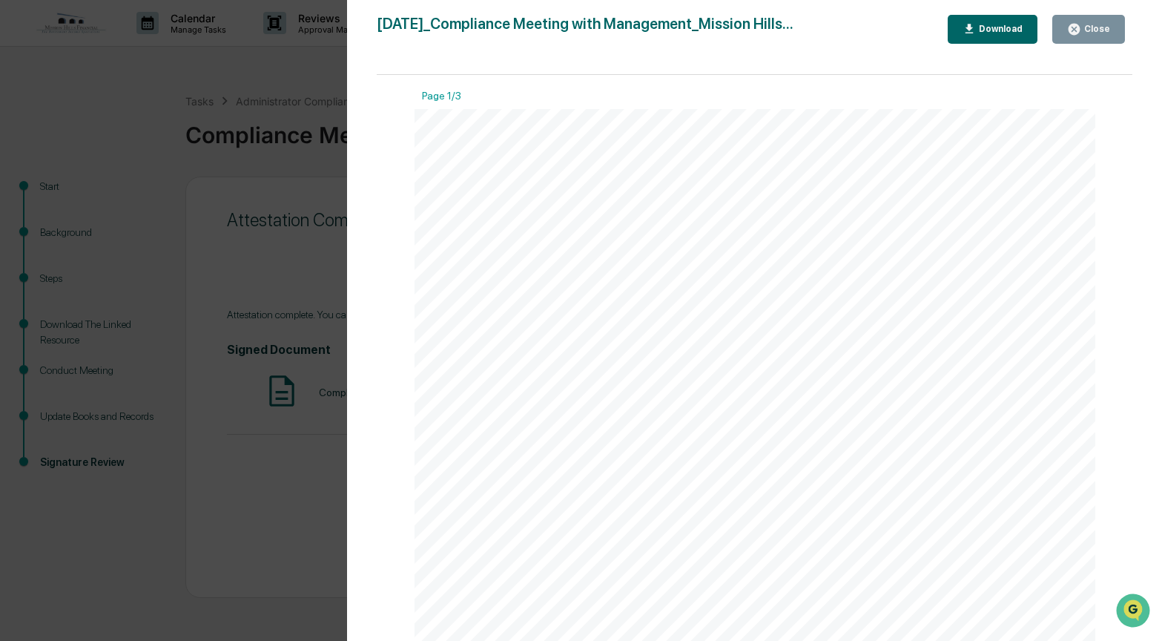
click at [988, 22] on div "Download" at bounding box center [992, 29] width 61 height 14
